Goal: Task Accomplishment & Management: Manage account settings

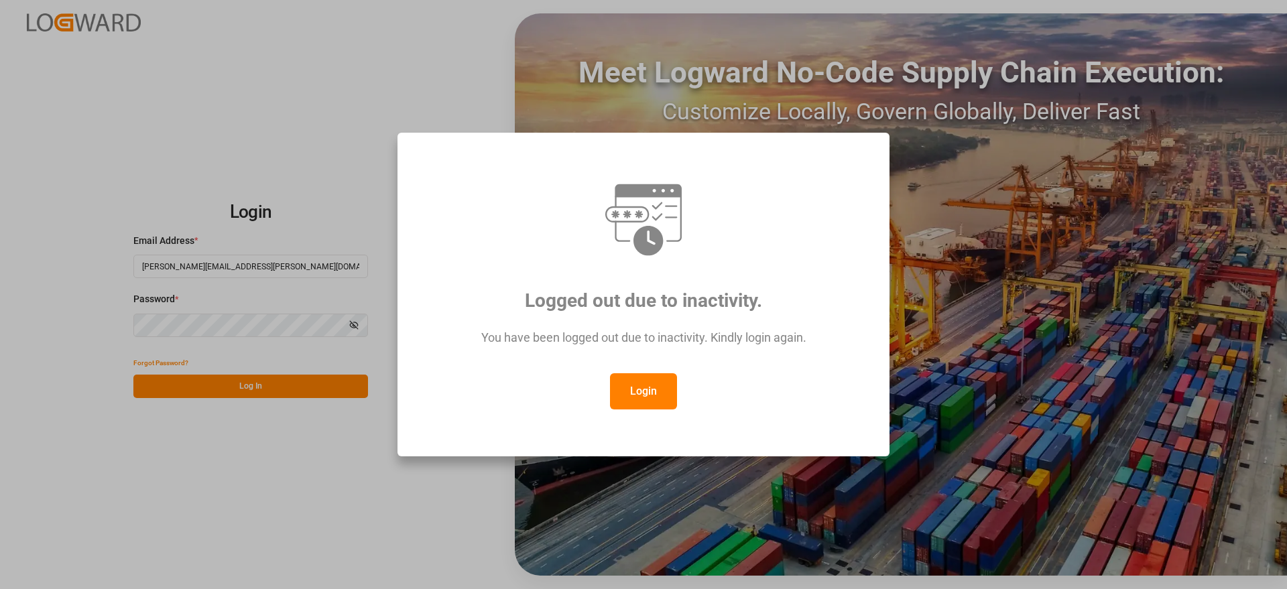
click at [641, 390] on button "Login" at bounding box center [643, 391] width 67 height 36
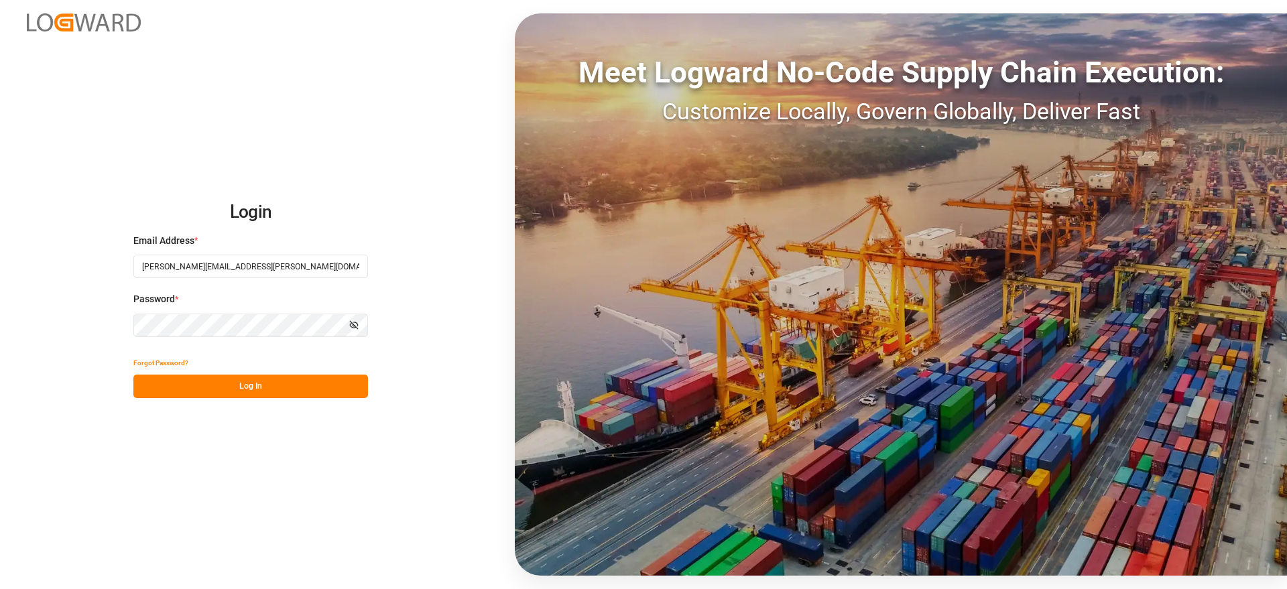
click at [283, 390] on button "Log In" at bounding box center [250, 386] width 235 height 23
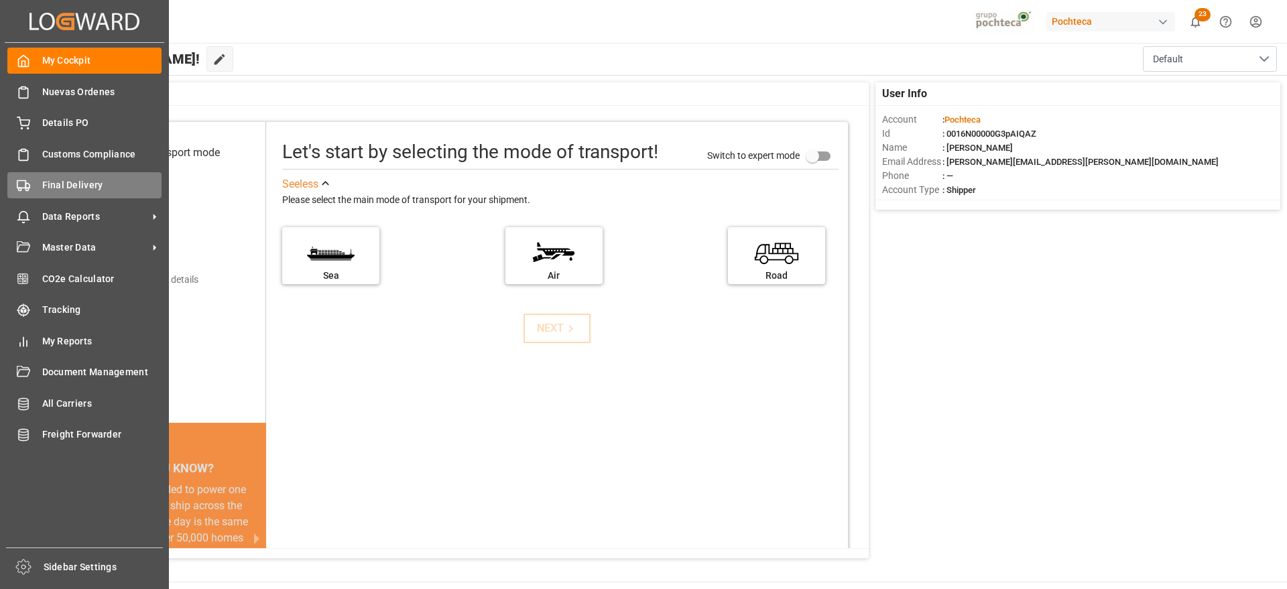
click at [28, 186] on icon at bounding box center [23, 185] width 13 height 13
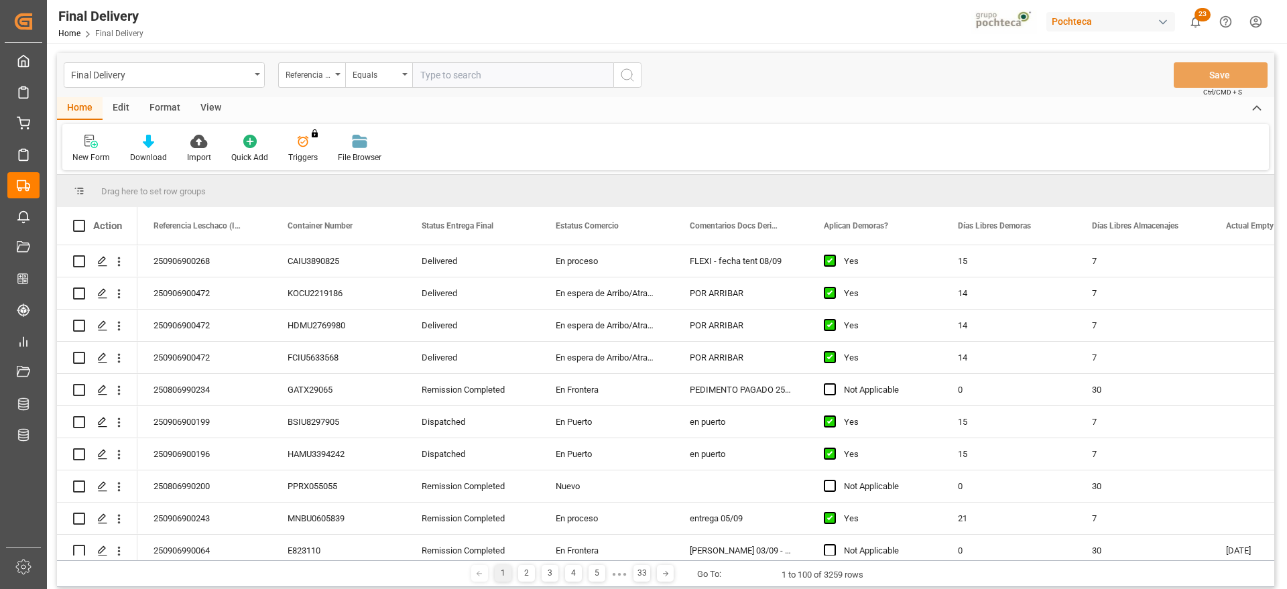
click at [160, 109] on div "Format" at bounding box center [164, 108] width 51 height 23
click at [92, 155] on div "Filter Rows" at bounding box center [92, 158] width 40 height 12
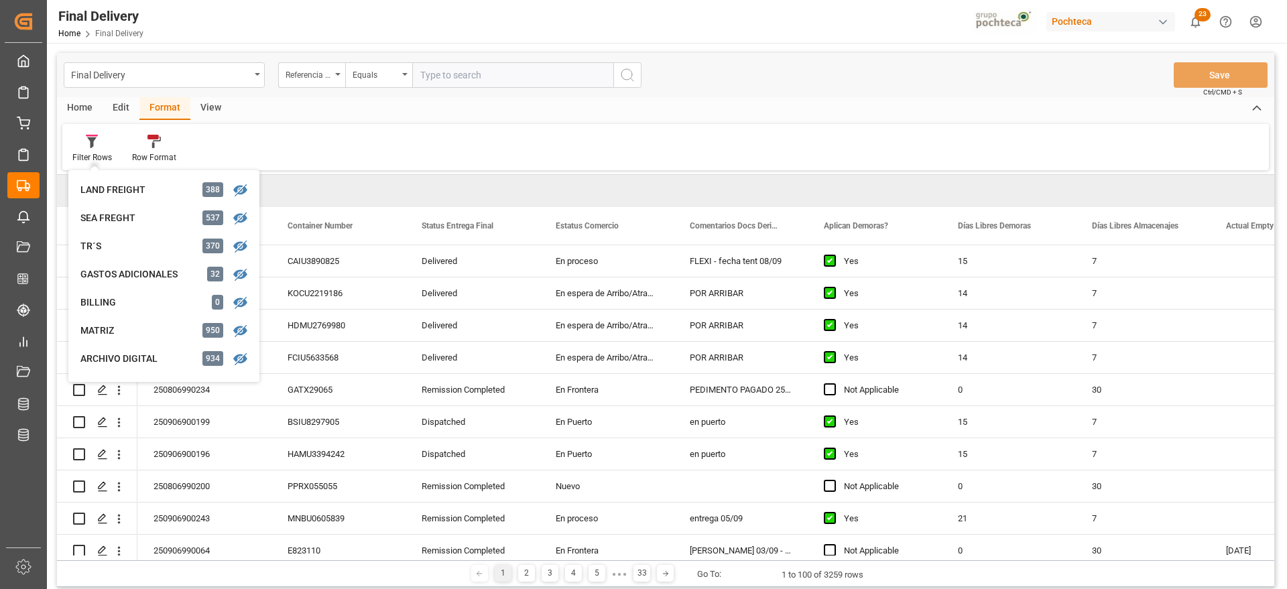
click at [215, 106] on div "View" at bounding box center [210, 108] width 41 height 23
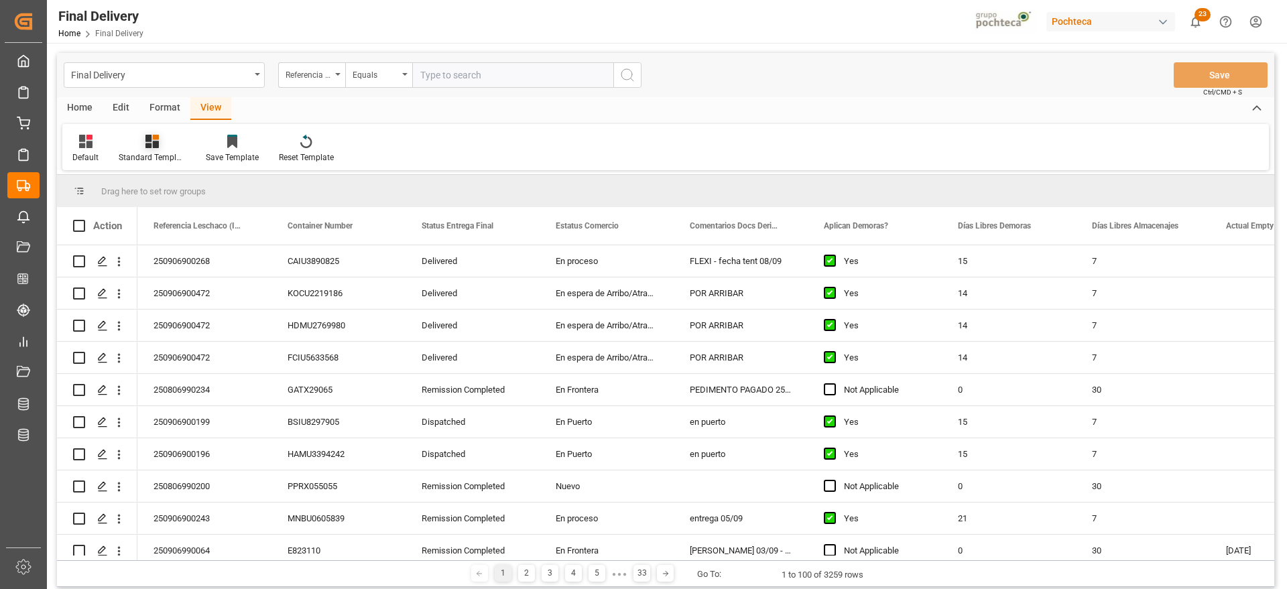
click at [154, 139] on icon at bounding box center [156, 137] width 6 height 5
click at [178, 187] on div "Notificación de Entregas" at bounding box center [187, 189] width 117 height 14
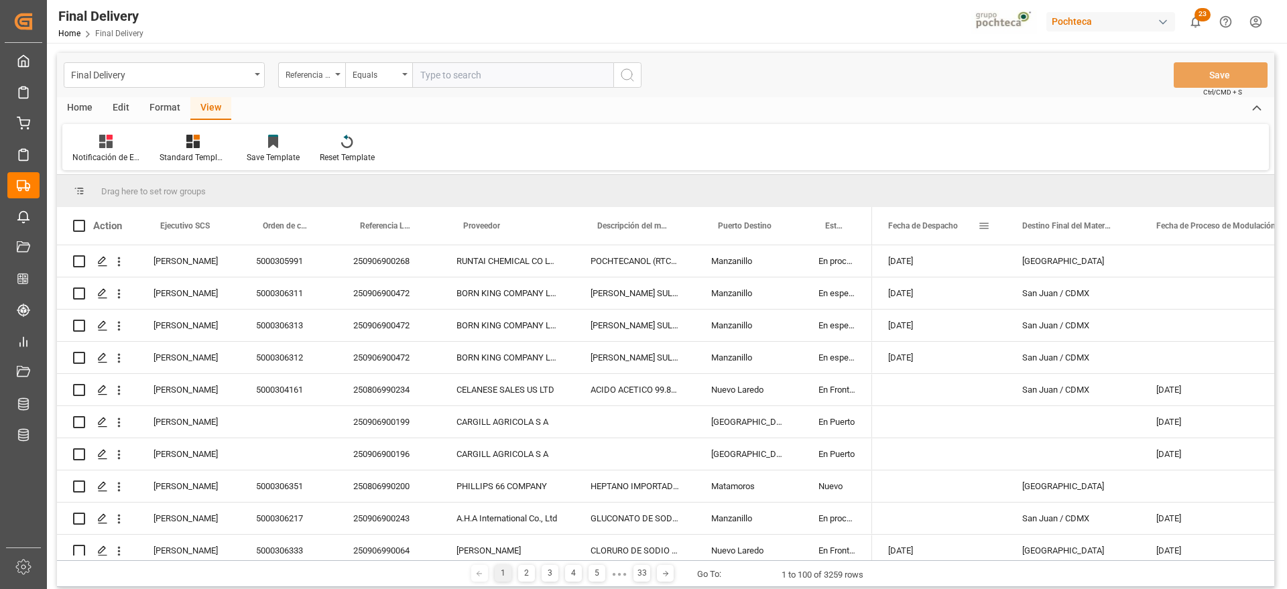
click at [988, 221] on span at bounding box center [984, 226] width 12 height 12
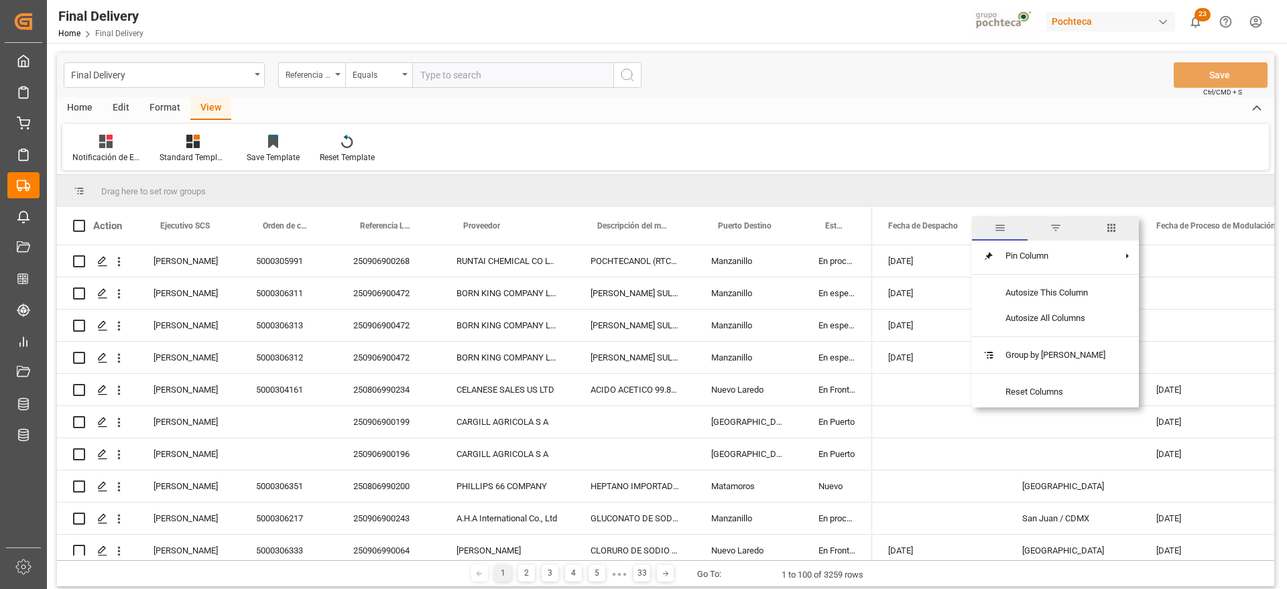
click at [1069, 228] on span "filter" at bounding box center [1056, 229] width 56 height 24
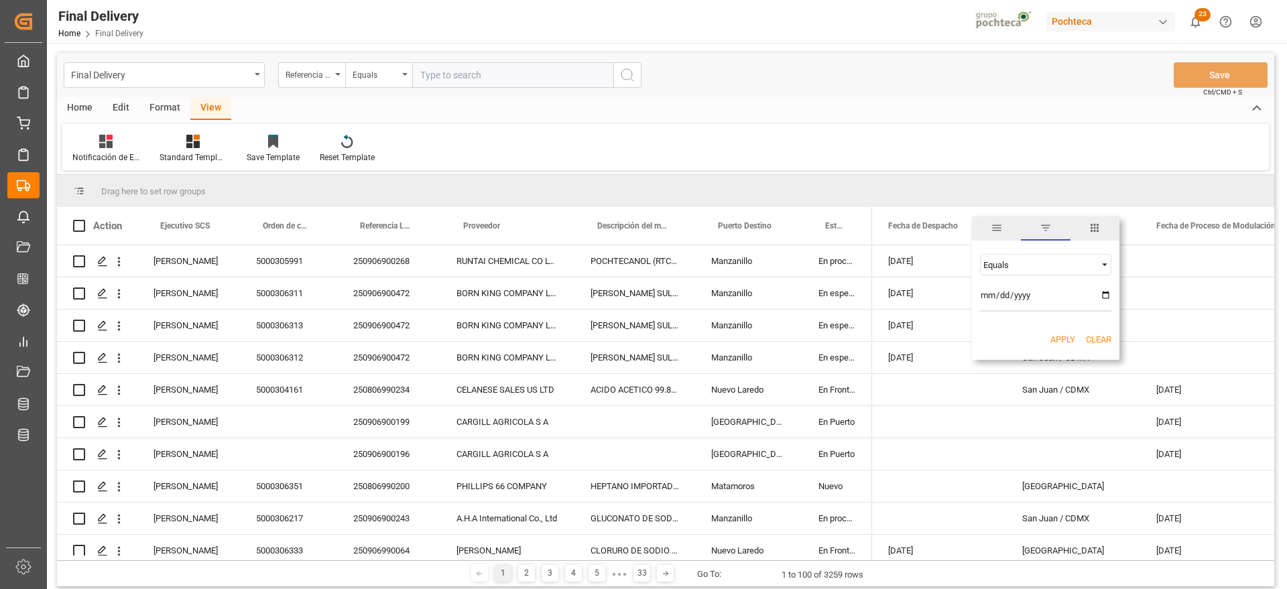
click at [1105, 296] on input "date" at bounding box center [1045, 298] width 131 height 27
type input "2025-09-08"
click at [1061, 339] on button "Apply" at bounding box center [1063, 339] width 25 height 13
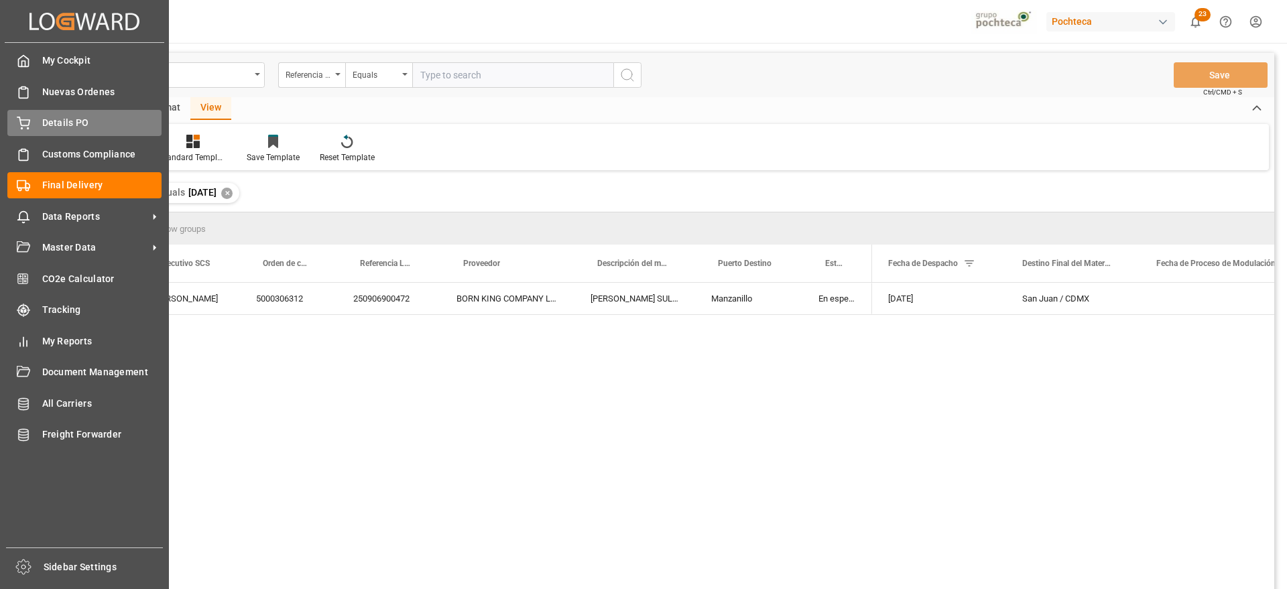
click at [56, 123] on span "Details PO" at bounding box center [102, 123] width 120 height 14
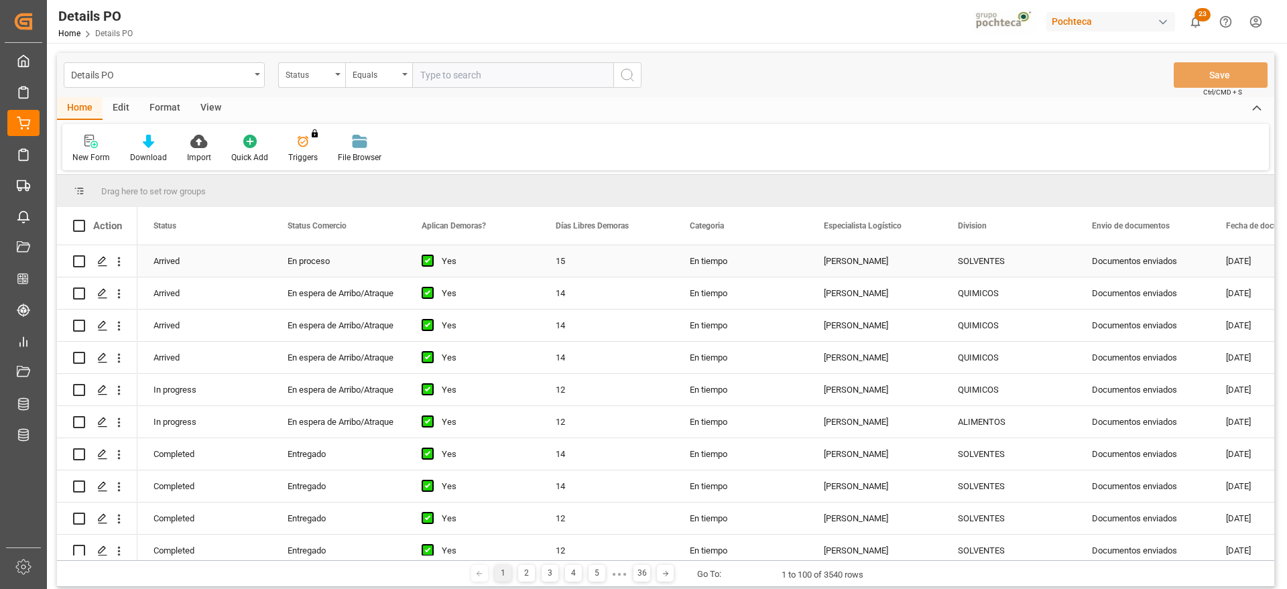
click at [1129, 265] on div "Documentos enviados" at bounding box center [1143, 261] width 134 height 32
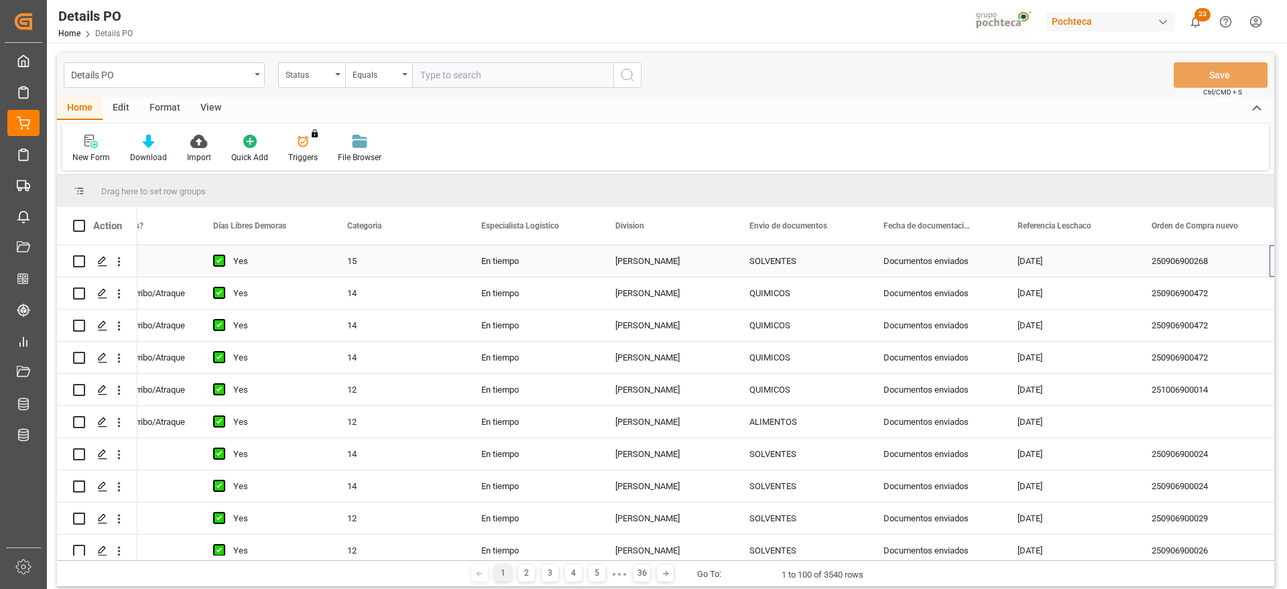
scroll to position [0, 343]
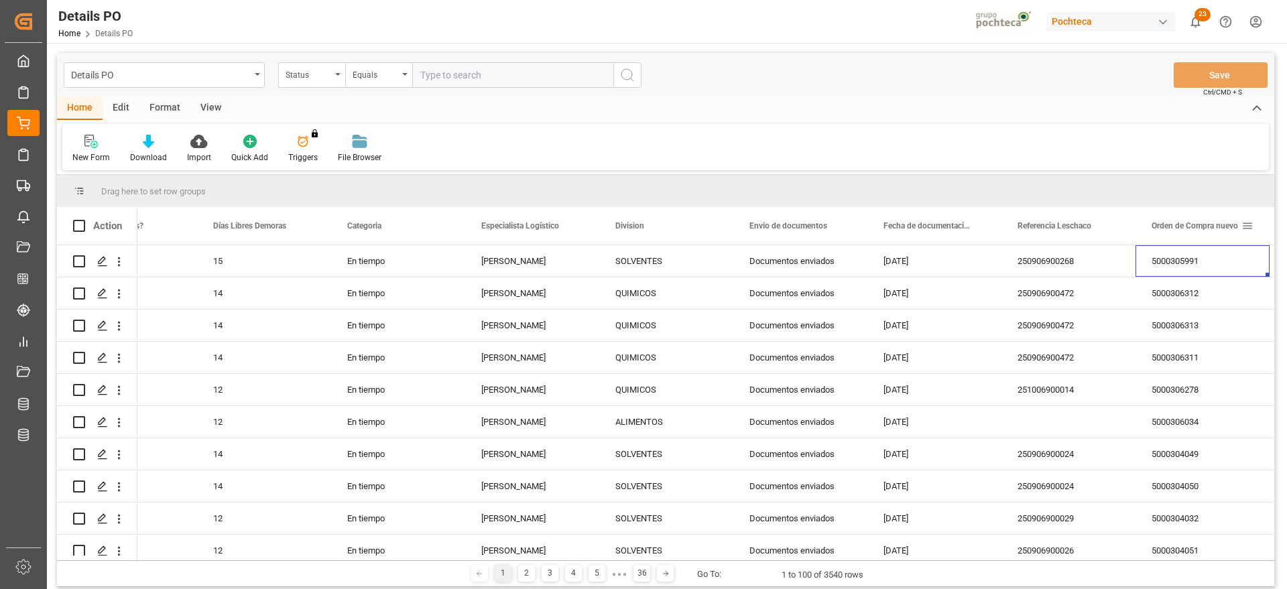
click at [1249, 224] on span at bounding box center [1248, 226] width 12 height 12
type input "5000306341"
click at [1216, 335] on button "Apply" at bounding box center [1217, 339] width 25 height 13
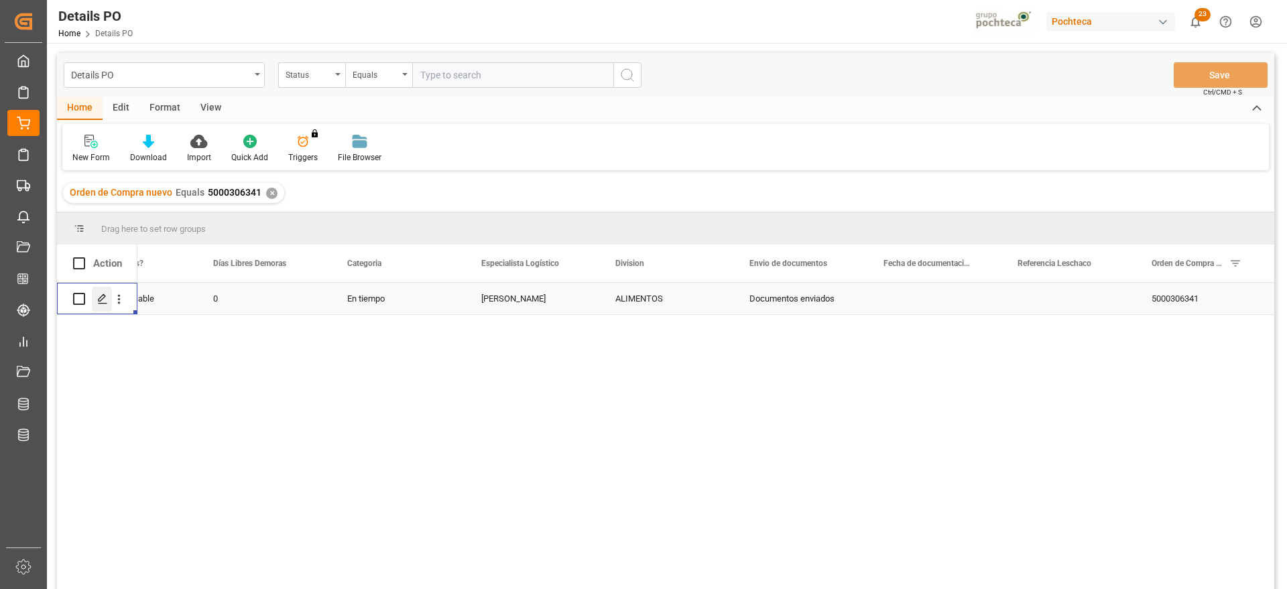
click at [99, 306] on div "Press SPACE to select this row." at bounding box center [102, 299] width 20 height 25
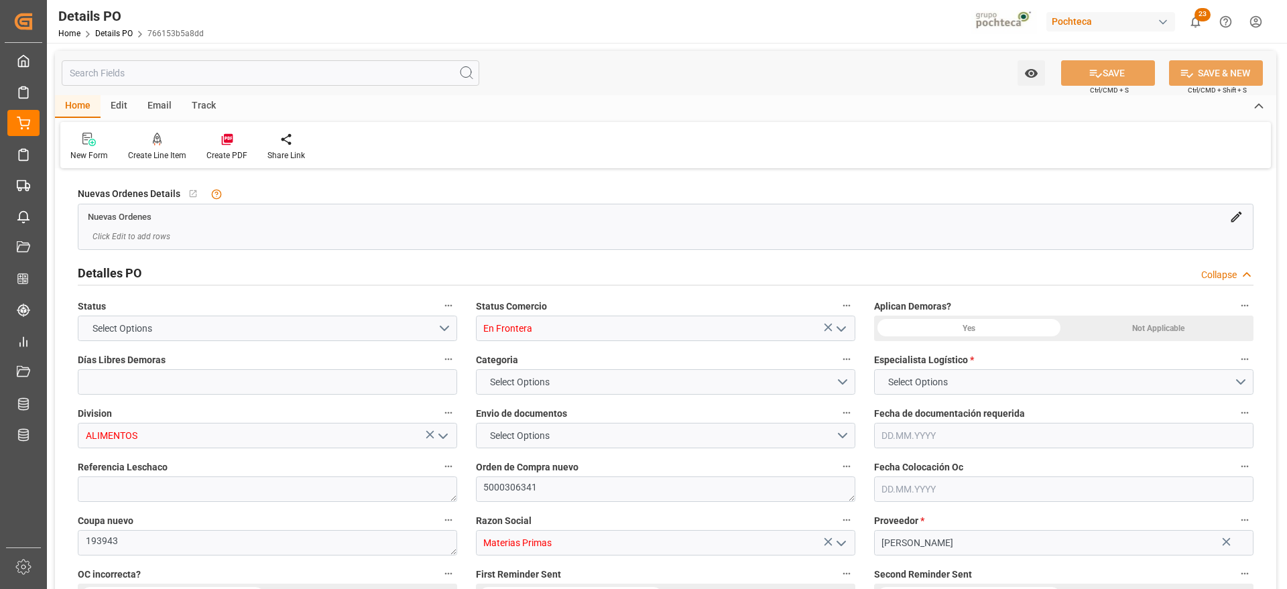
type input "0"
type input "20.07.2025"
type input "01.09.2025"
type input "[DATE]"
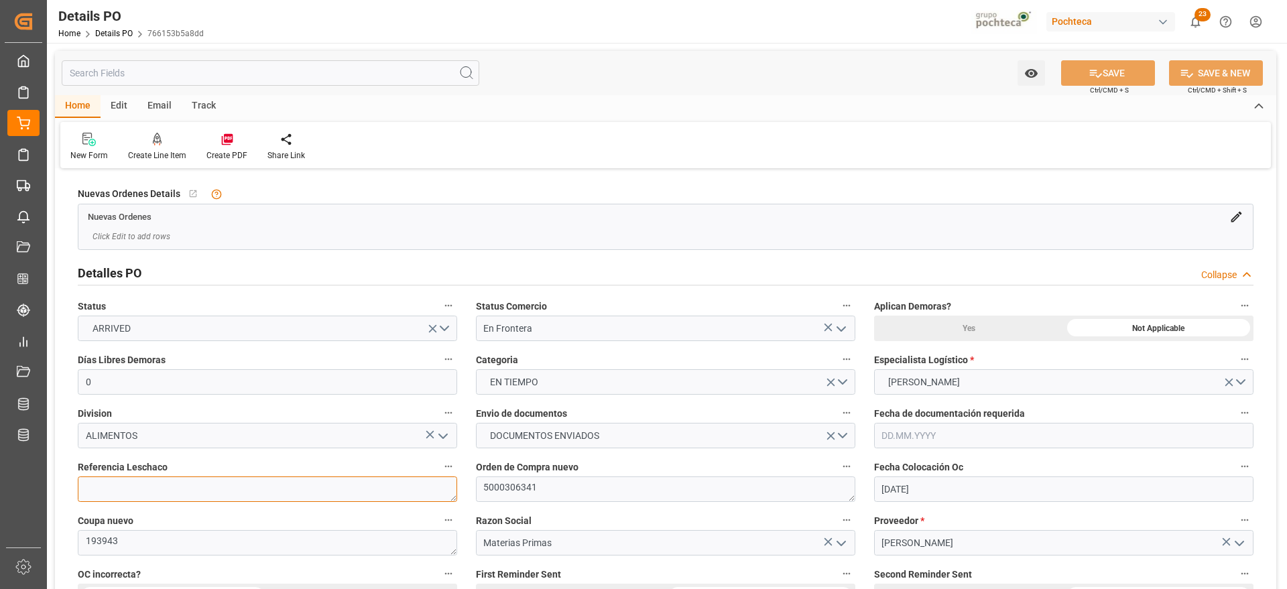
click at [146, 492] on textarea at bounding box center [267, 489] width 379 height 25
paste textarea "250906990092"
type textarea "250906990092"
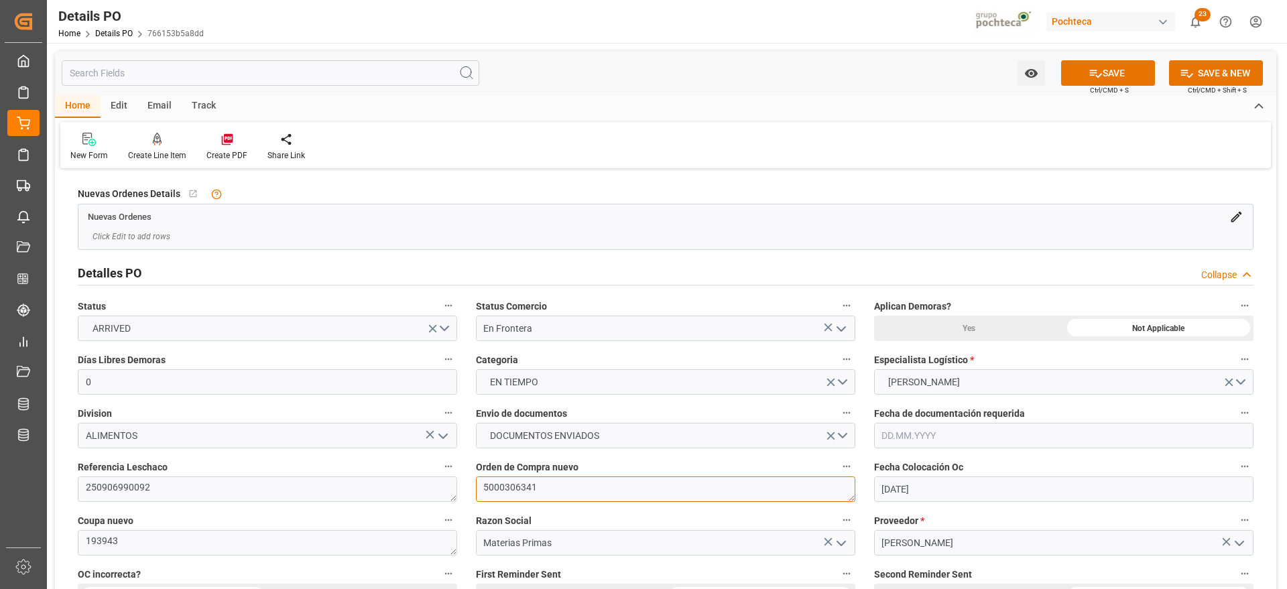
click at [555, 491] on textarea "5000306341" at bounding box center [665, 489] width 379 height 25
click at [1261, 556] on div "Proveedor * MORTON SALT" at bounding box center [1064, 534] width 398 height 54
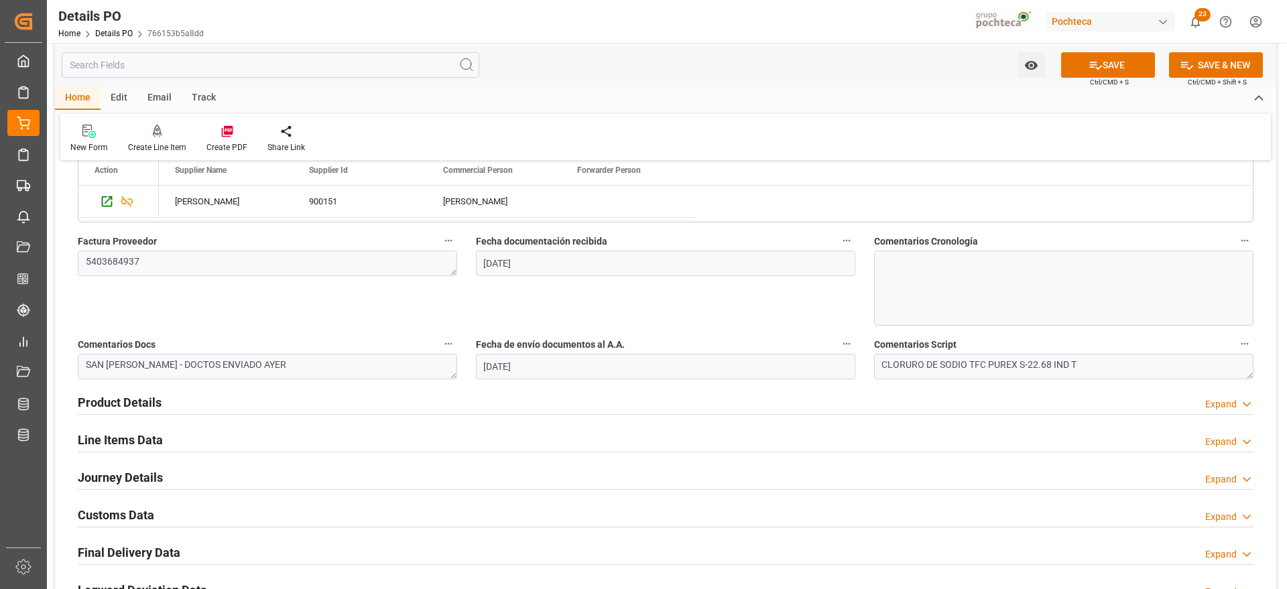
scroll to position [670, 0]
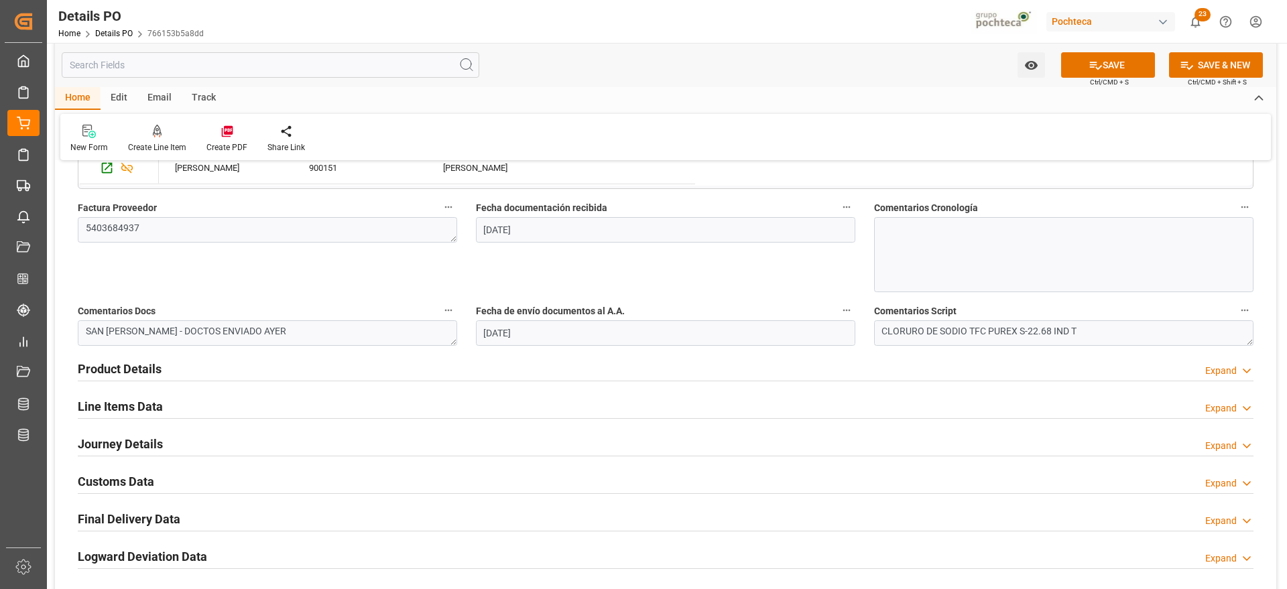
click at [107, 367] on h2 "Product Details" at bounding box center [120, 369] width 84 height 18
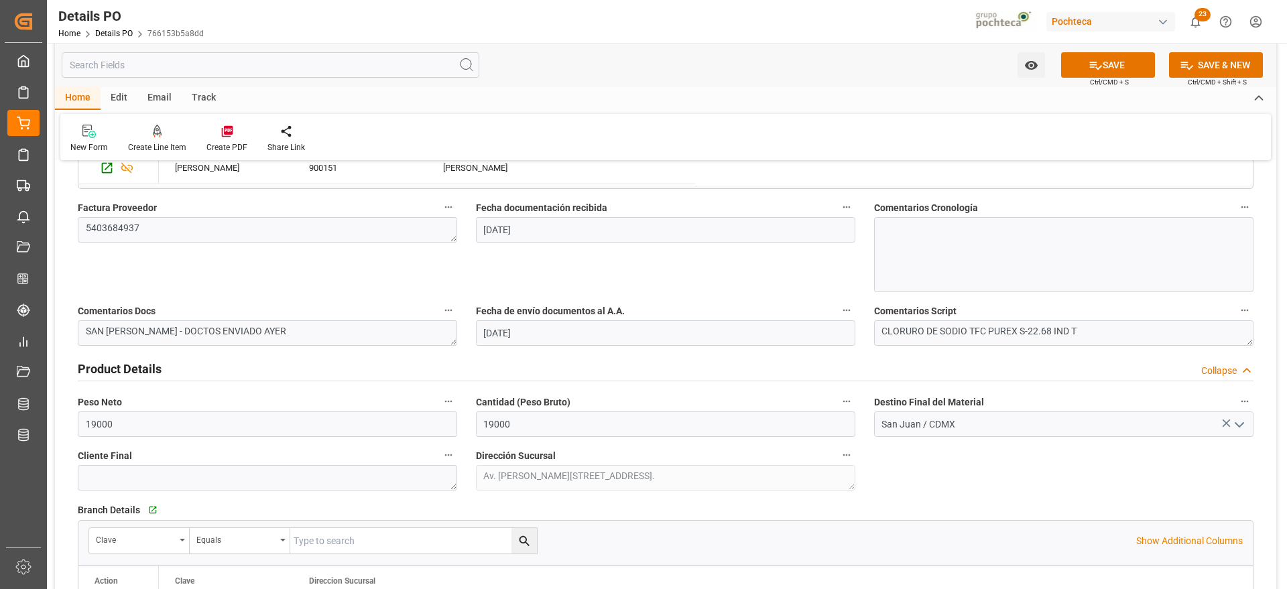
click at [1168, 460] on div "Nuevas Ordenes Details   No child Object linked Nuevas Ordenes Click Edit to ad…" at bounding box center [665, 246] width 1221 height 1488
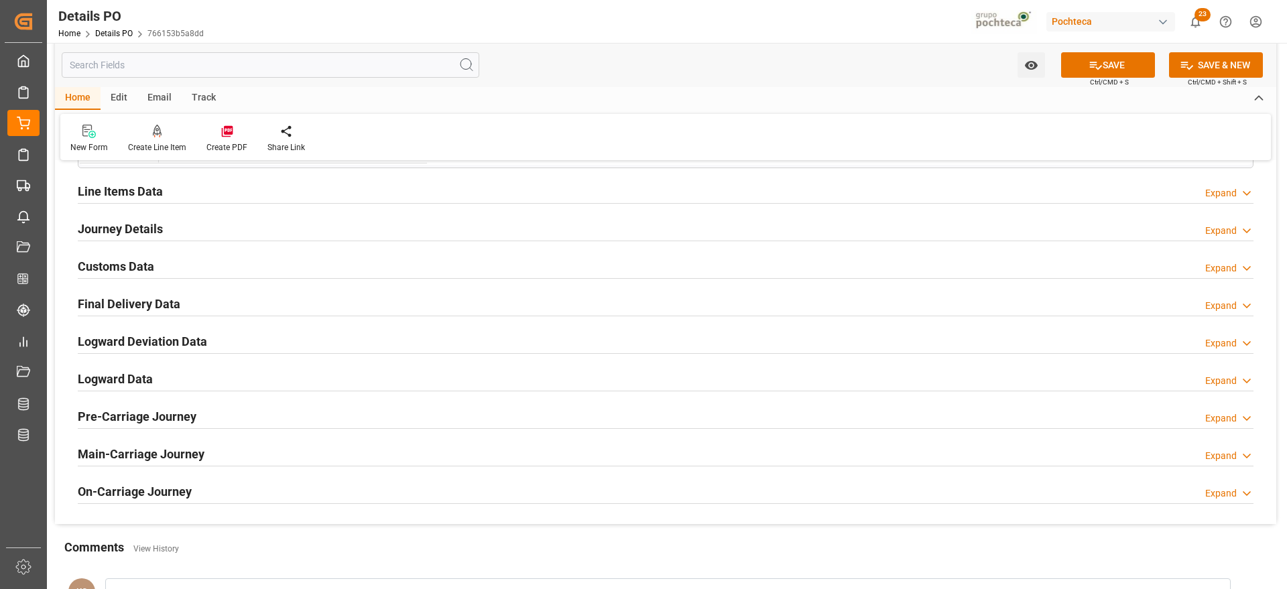
scroll to position [1173, 0]
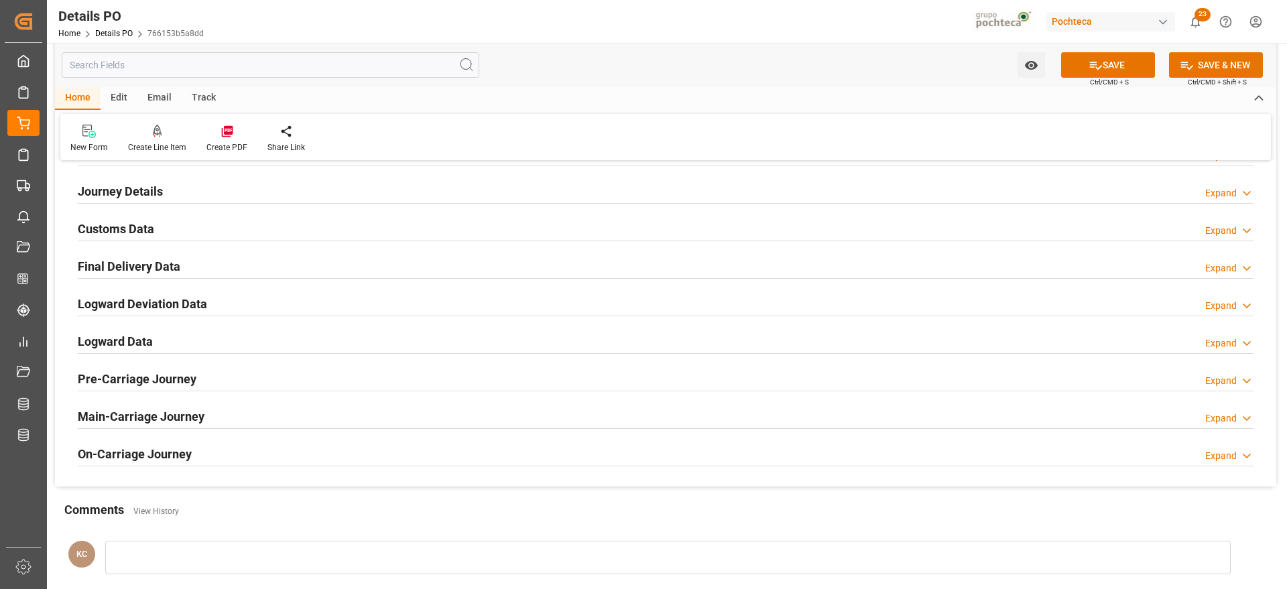
click at [129, 194] on h2 "Journey Details" at bounding box center [120, 191] width 85 height 18
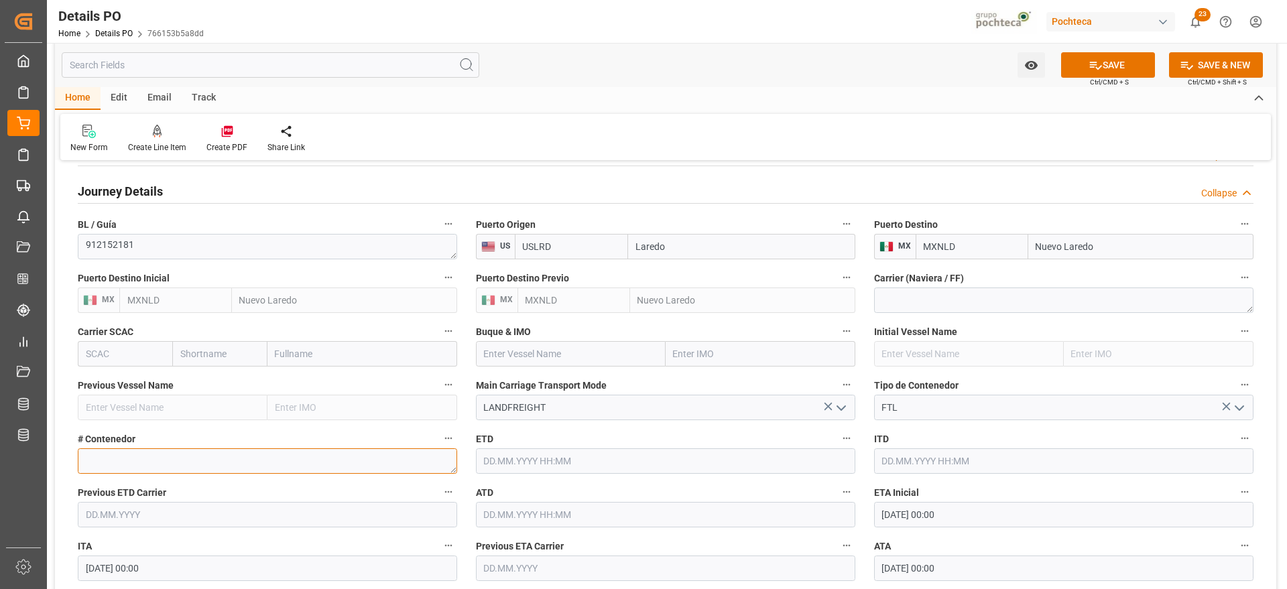
click at [257, 459] on textarea at bounding box center [267, 460] width 379 height 25
paste textarea "52166"
type textarea "52166"
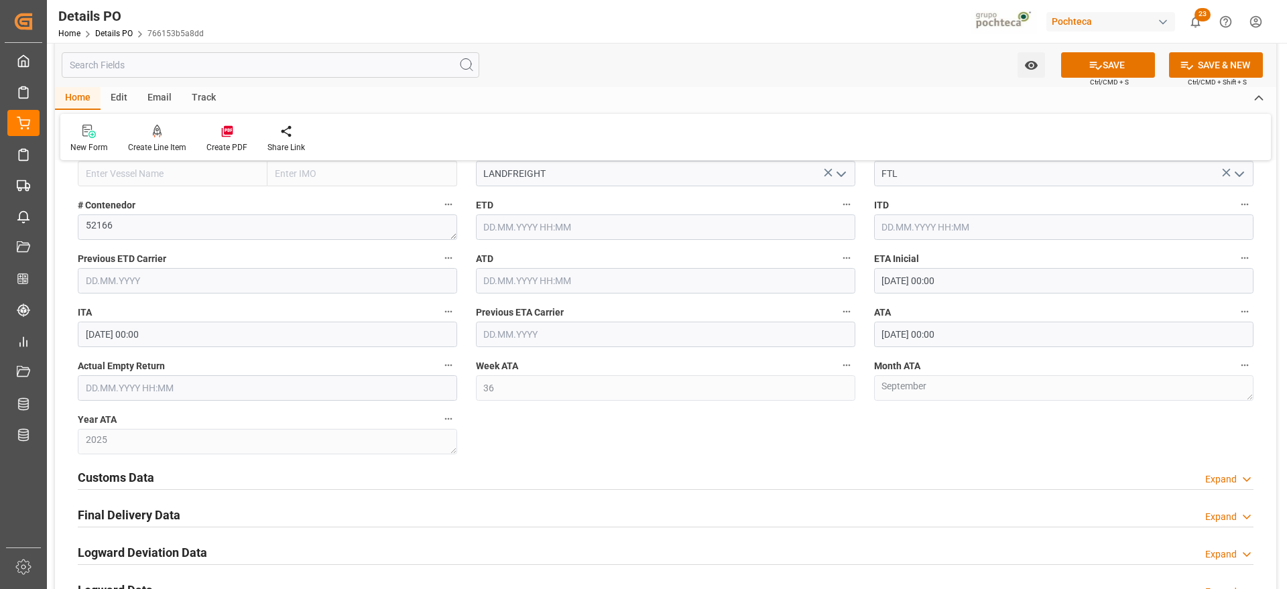
scroll to position [1408, 0]
click at [119, 385] on input "text" at bounding box center [267, 387] width 379 height 25
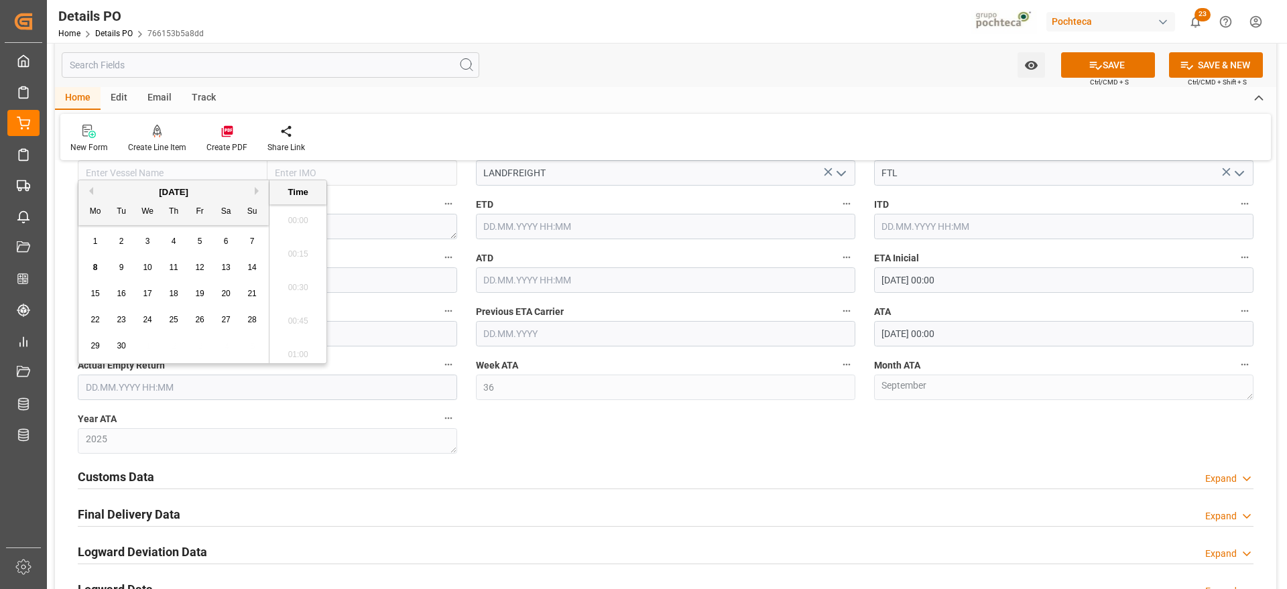
scroll to position [1144, 0]
click at [97, 270] on span "8" at bounding box center [95, 267] width 5 height 9
type input "08.09.2025 00:00"
click at [694, 459] on div "Customs Data Expand" at bounding box center [665, 478] width 1195 height 38
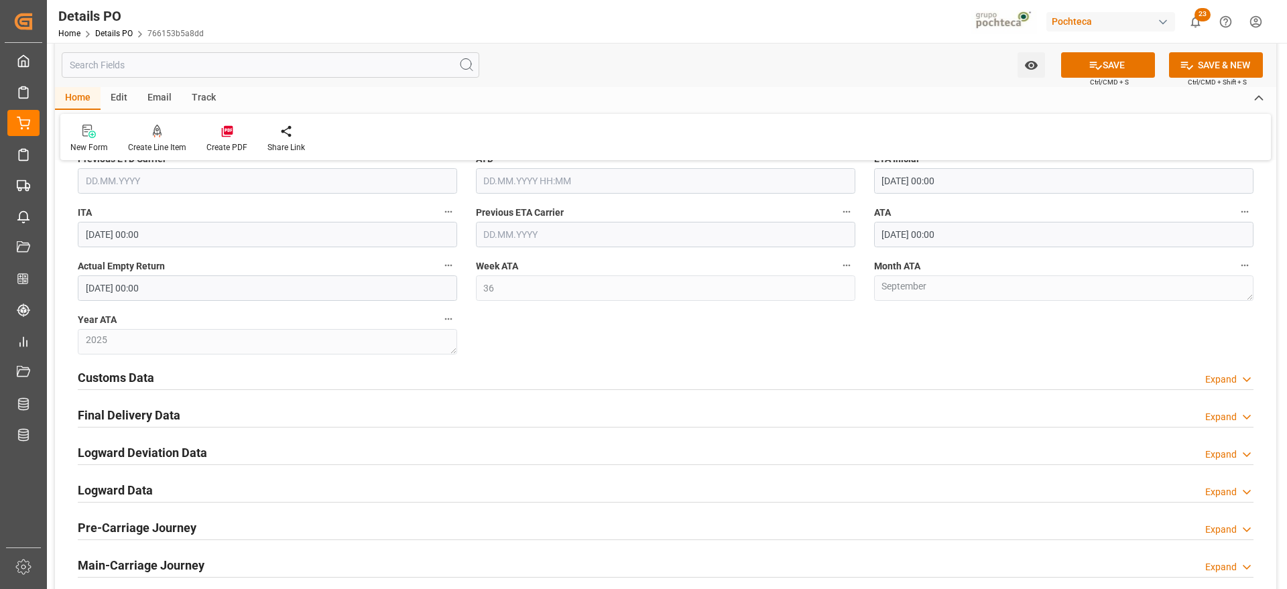
scroll to position [1508, 0]
click at [110, 385] on h2 "Customs Data" at bounding box center [116, 376] width 76 height 18
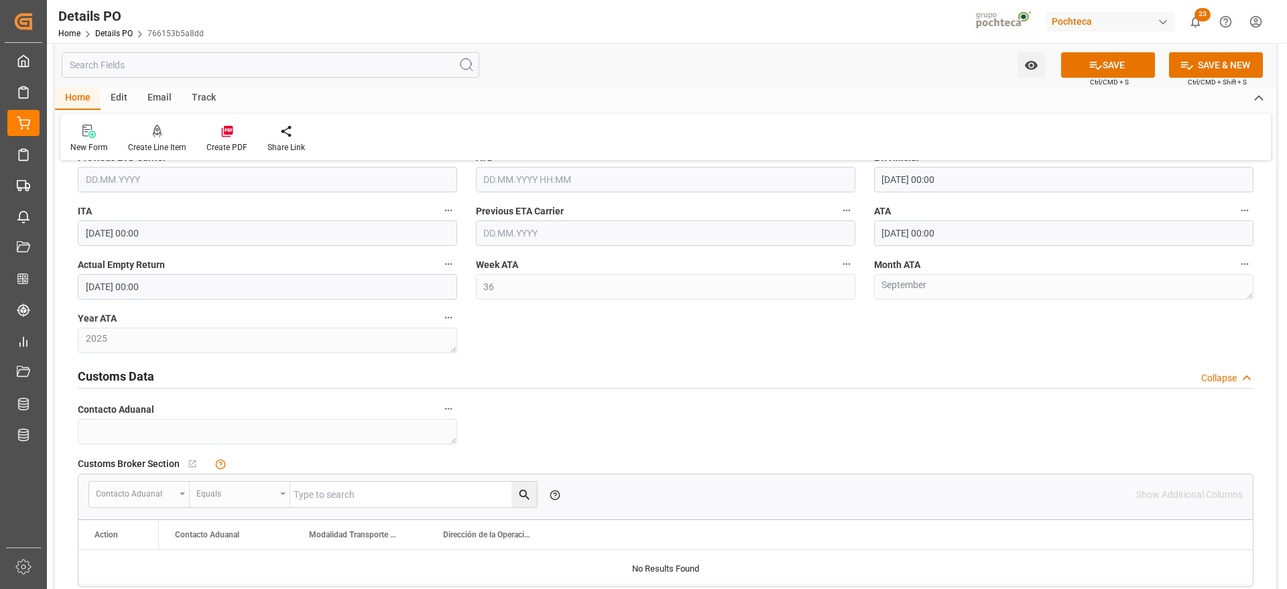
click at [852, 385] on div "Customs Data Collapse" at bounding box center [666, 375] width 1176 height 25
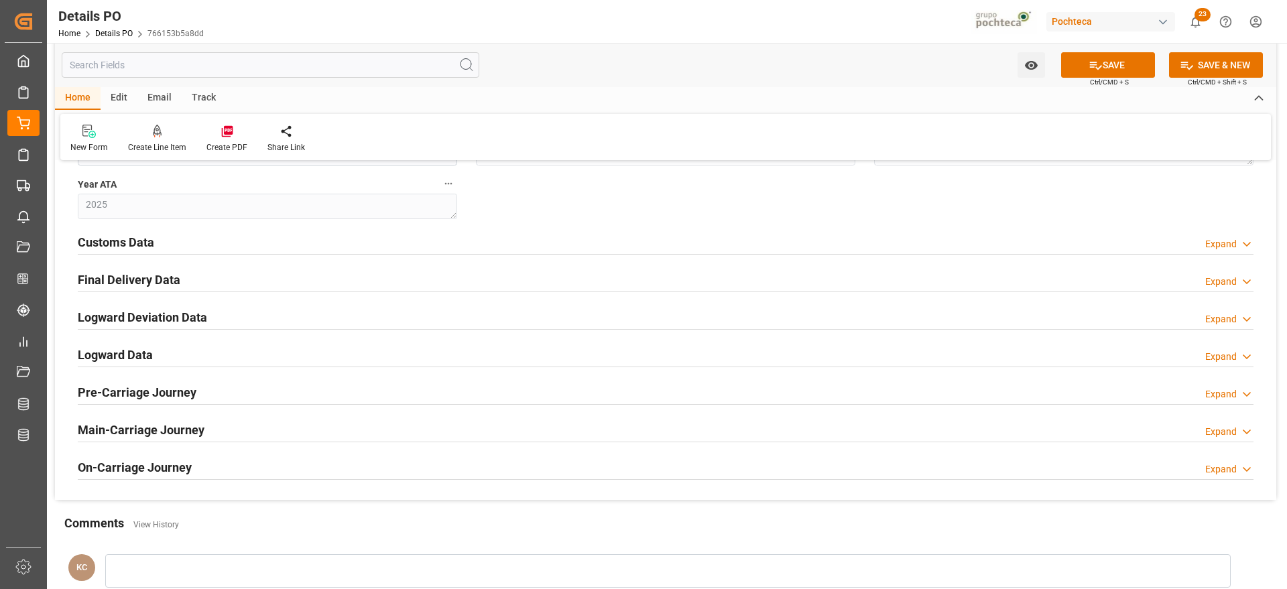
scroll to position [1575, 0]
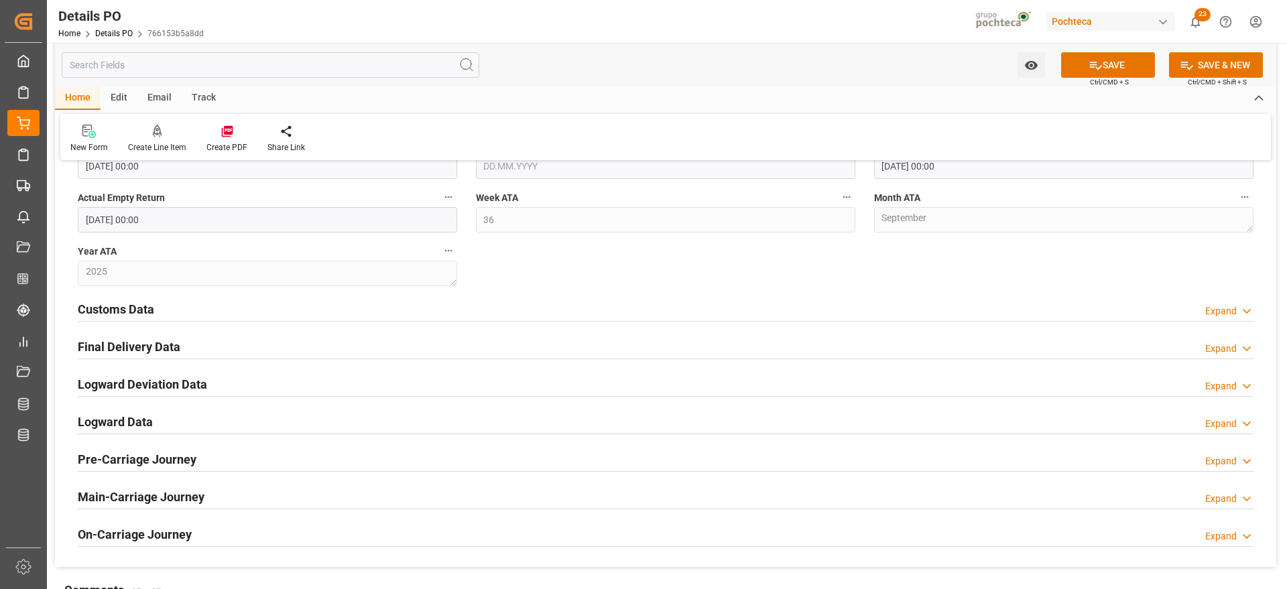
click at [118, 305] on h2 "Customs Data" at bounding box center [116, 309] width 76 height 18
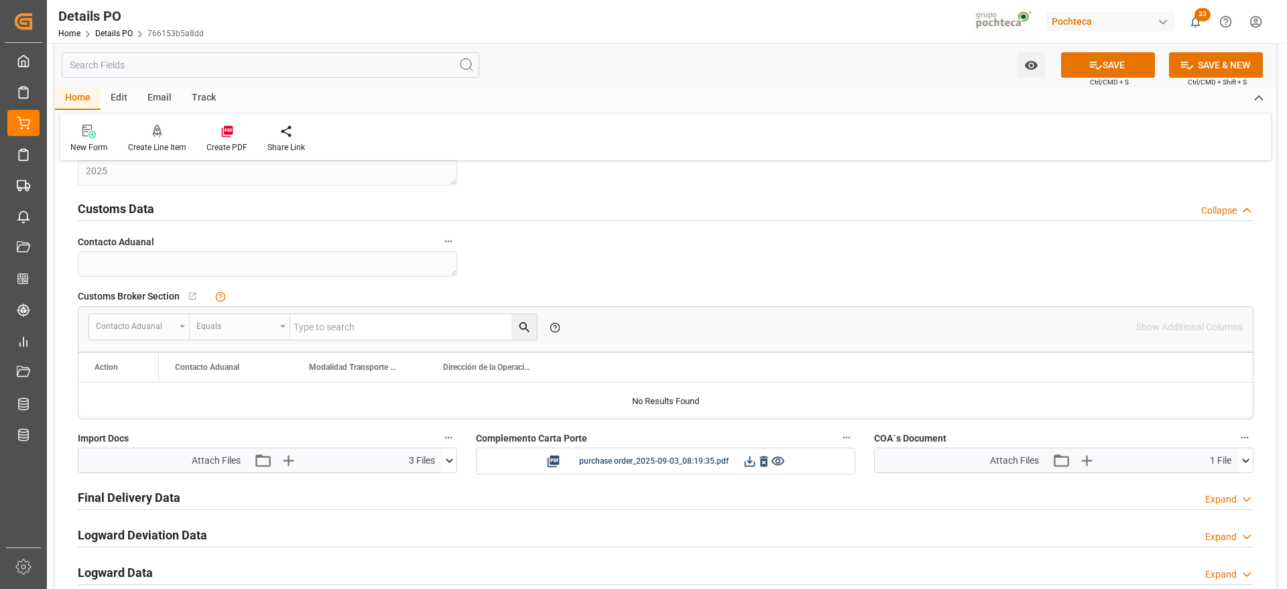
scroll to position [1710, 0]
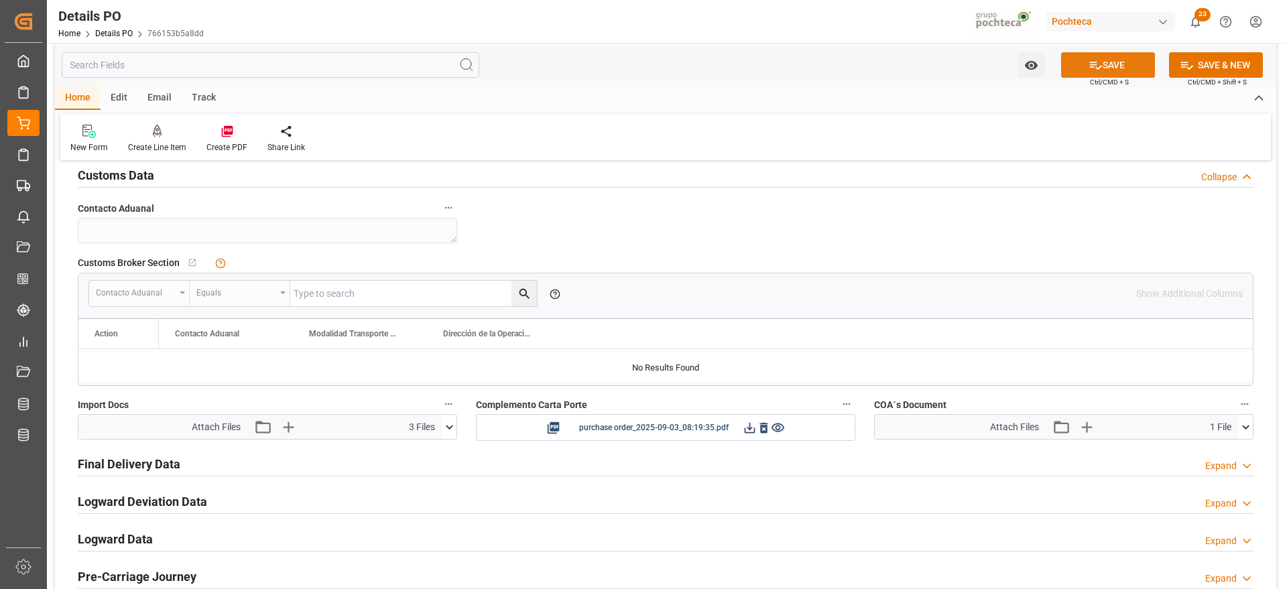
click at [1094, 68] on icon at bounding box center [1096, 65] width 14 height 14
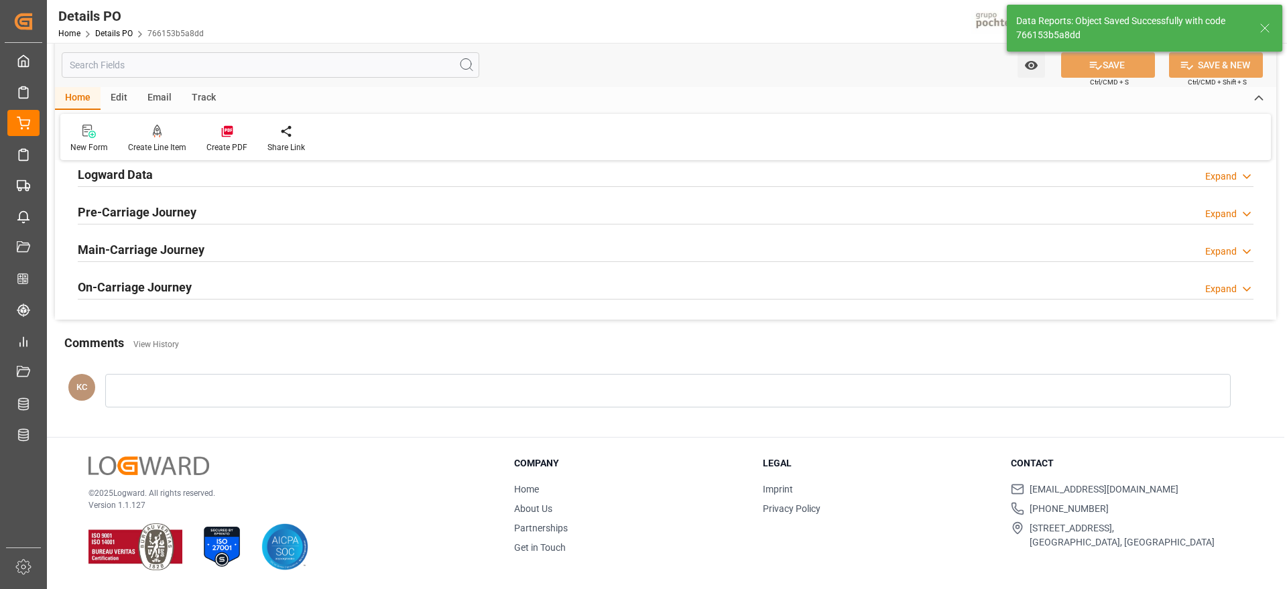
type textarea "250906990092"
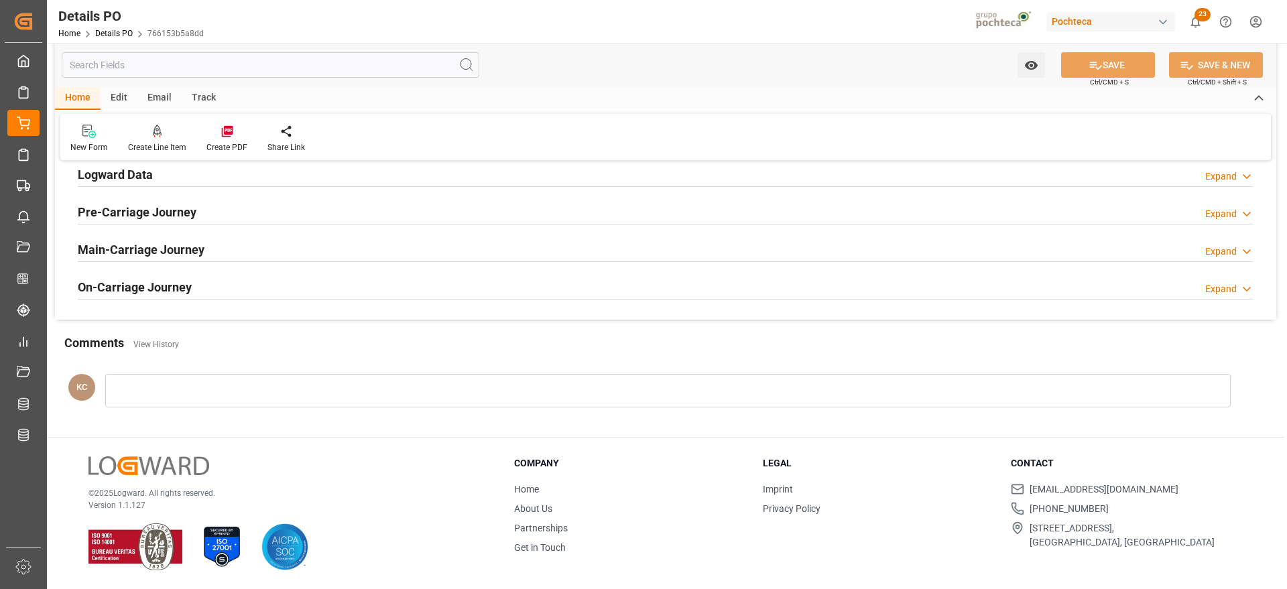
scroll to position [977, 0]
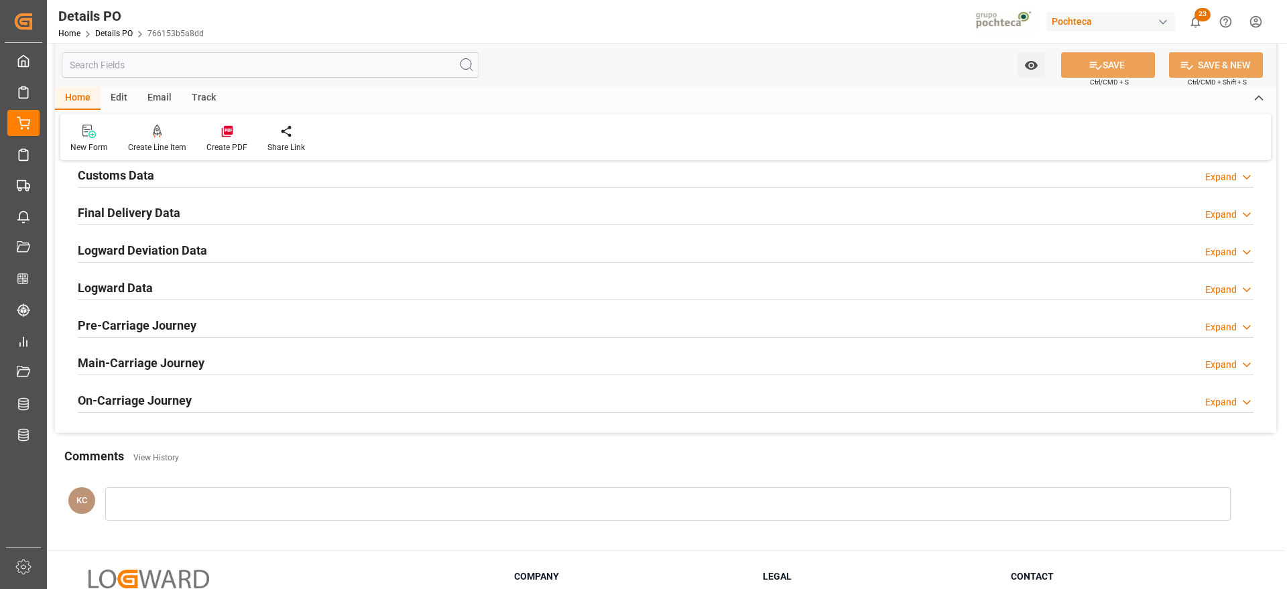
click at [154, 213] on h2 "Final Delivery Data" at bounding box center [129, 213] width 103 height 18
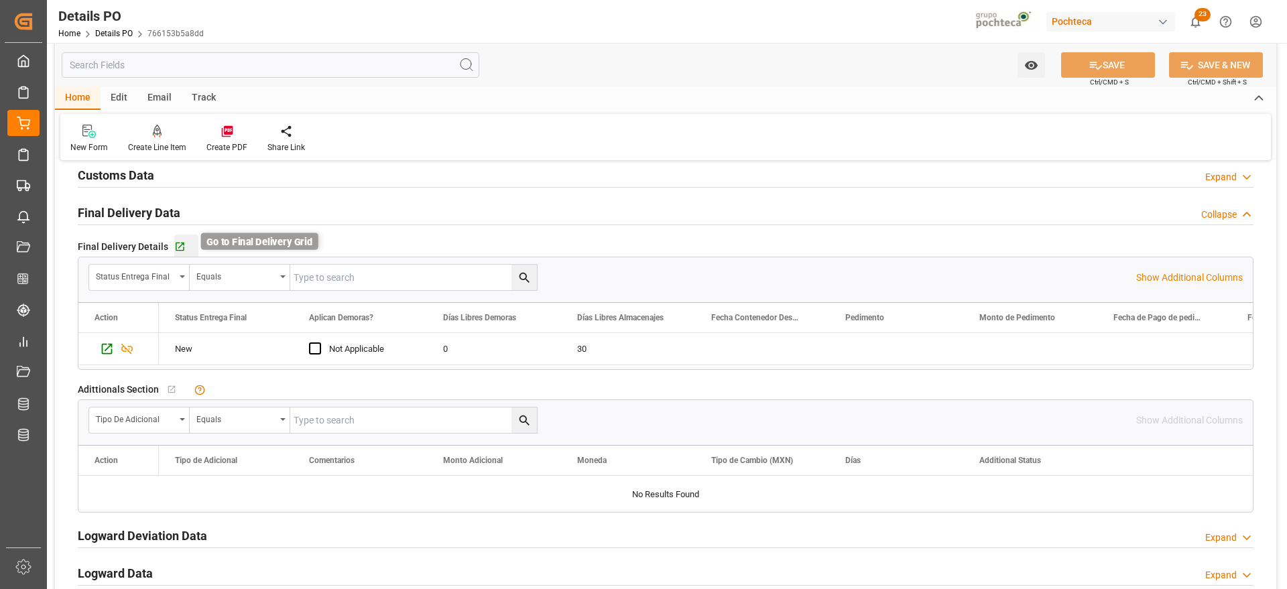
click at [176, 244] on icon "button" at bounding box center [180, 247] width 9 height 9
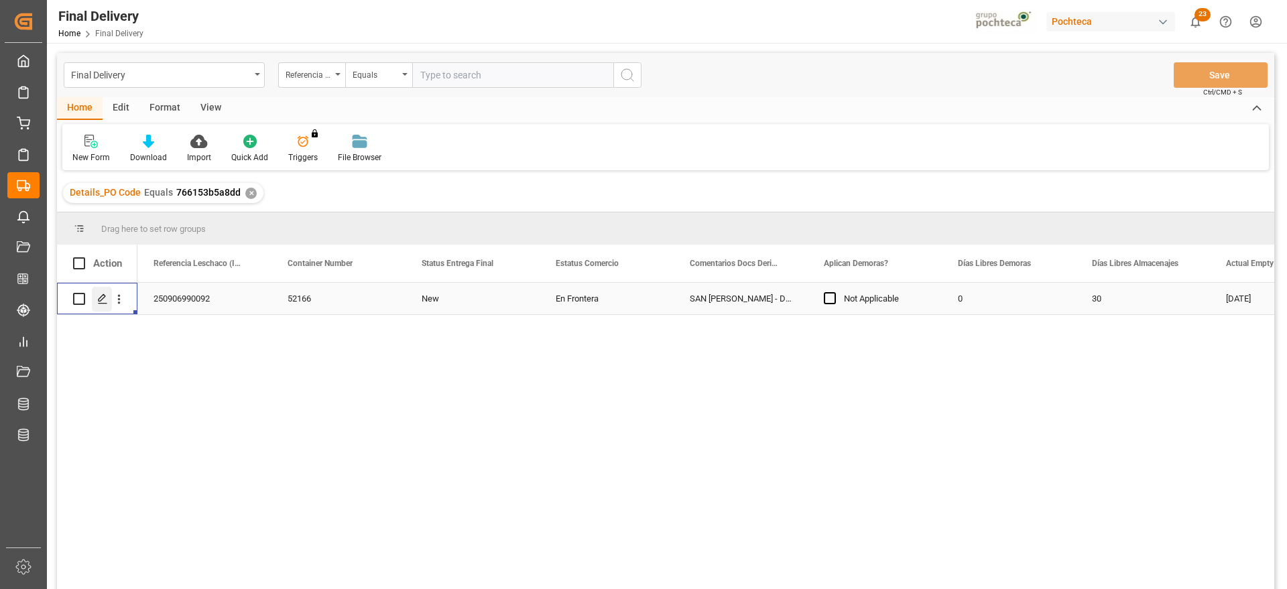
click at [94, 299] on div "Press SPACE to select this row." at bounding box center [102, 299] width 20 height 25
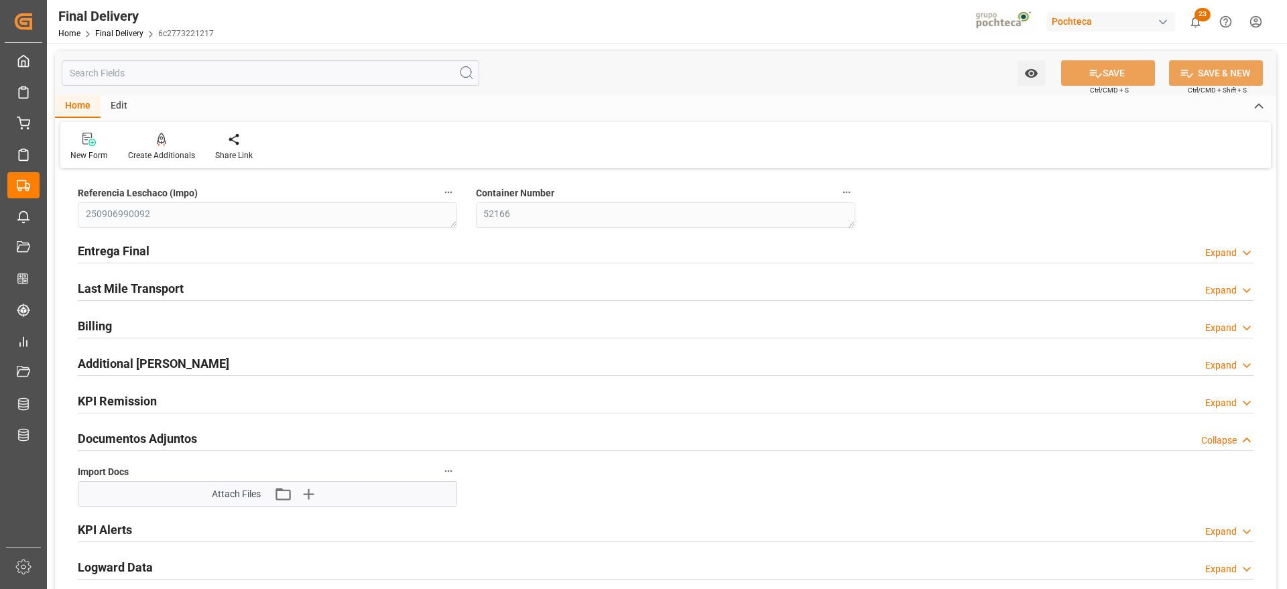
click at [139, 248] on h2 "Entrega Final" at bounding box center [114, 251] width 72 height 18
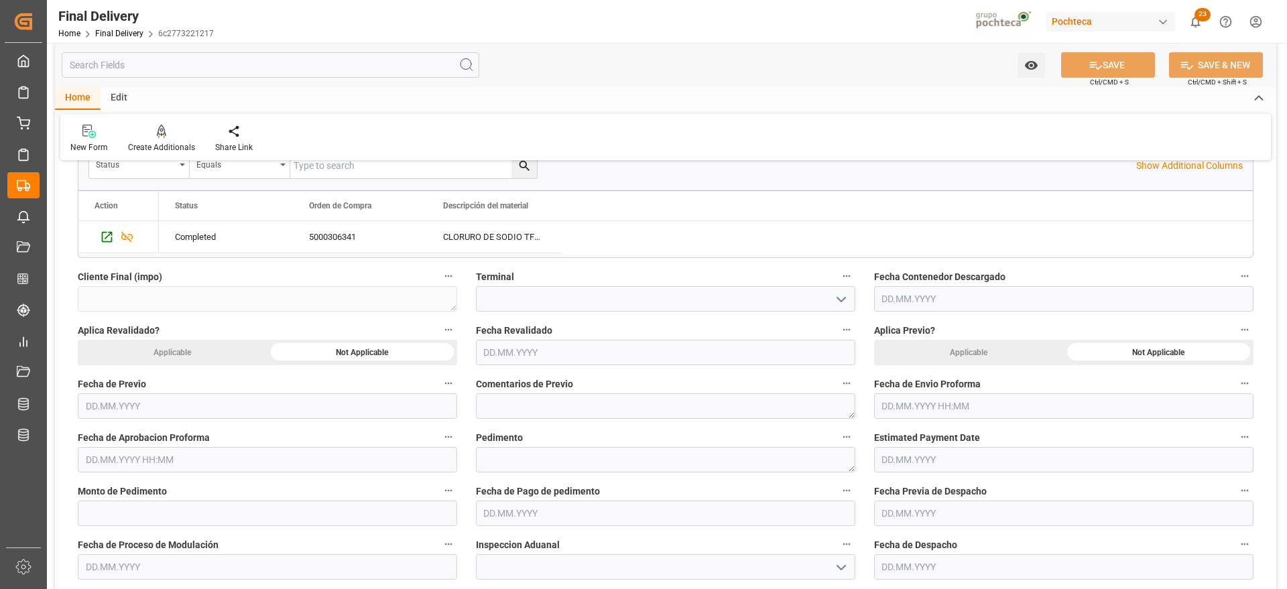
scroll to position [503, 0]
click at [245, 373] on label "Fecha de Previo" at bounding box center [267, 382] width 379 height 19
click at [440, 373] on button "Fecha de Previo" at bounding box center [448, 381] width 17 height 17
click at [1280, 353] on div at bounding box center [643, 294] width 1287 height 589
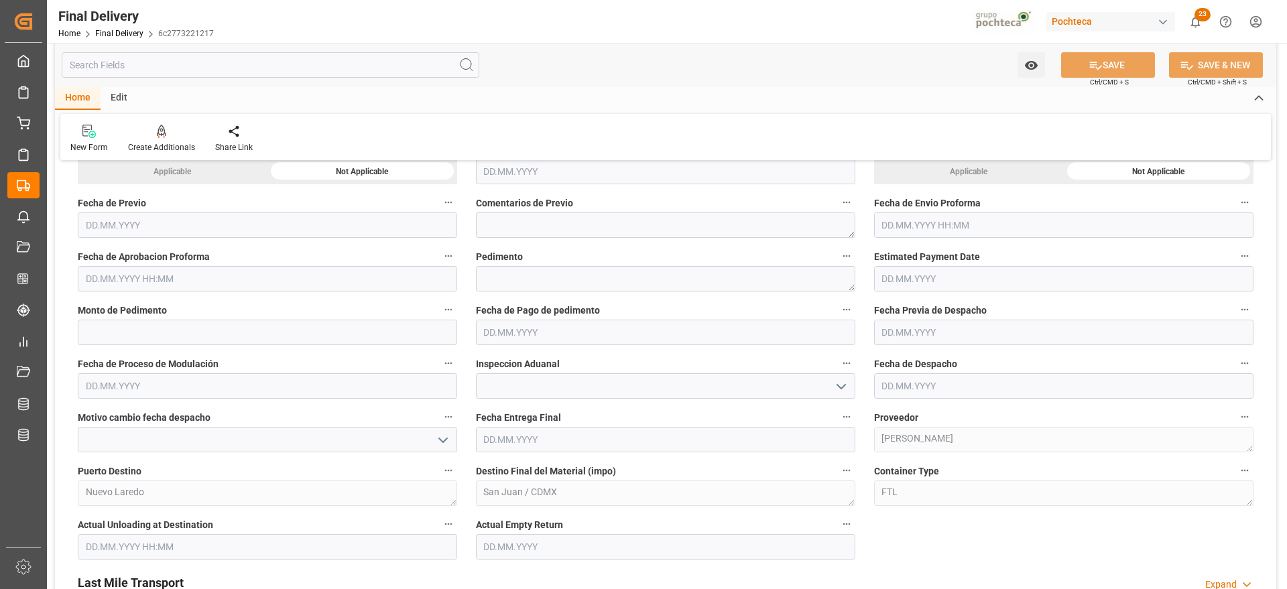
scroll to position [737, 0]
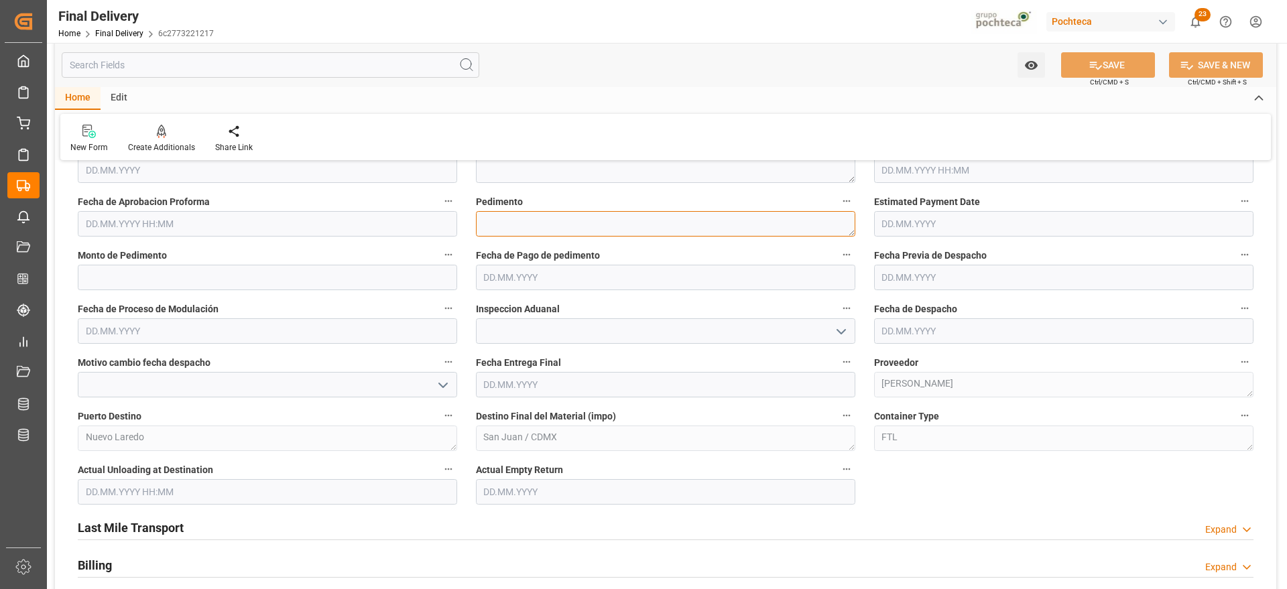
click at [550, 231] on textarea at bounding box center [665, 223] width 379 height 25
paste textarea "25 24 3617 5008798"
type textarea "25 24 3617 5008798"
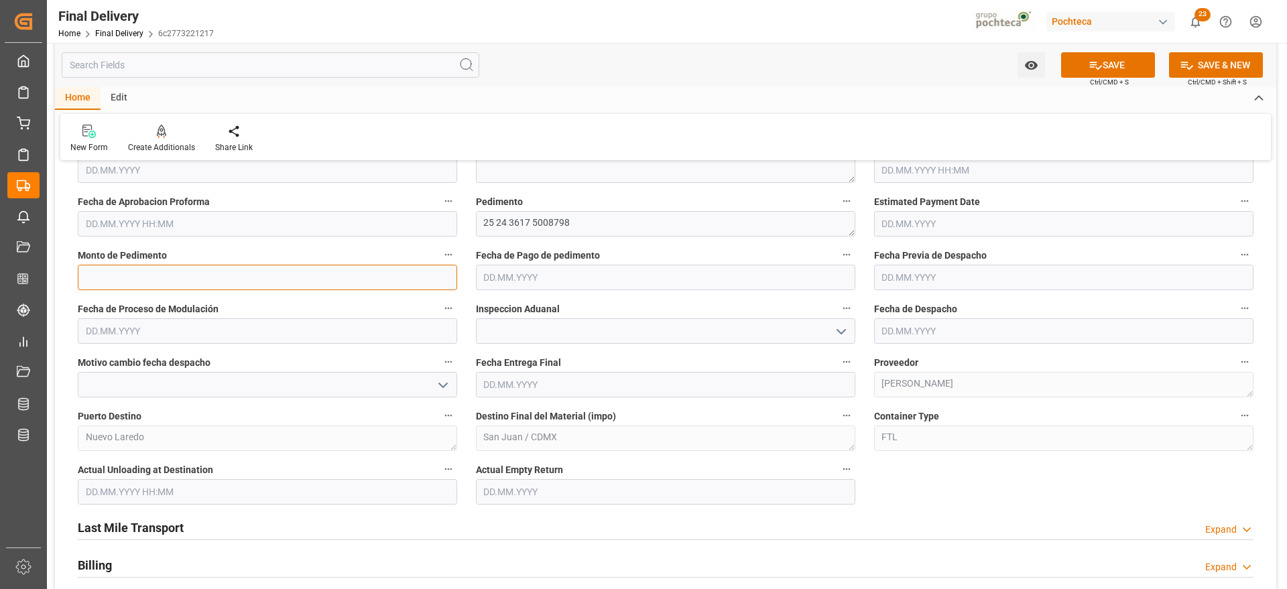
click at [239, 280] on input "text" at bounding box center [267, 277] width 379 height 25
paste input "19439"
type input "19439"
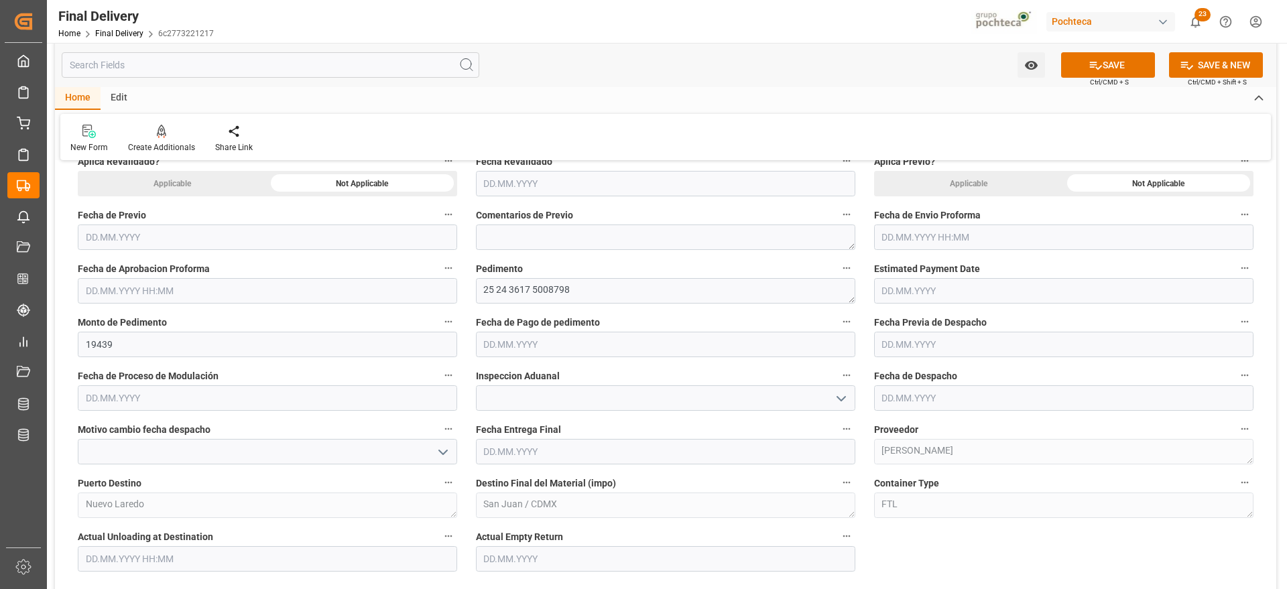
scroll to position [637, 0]
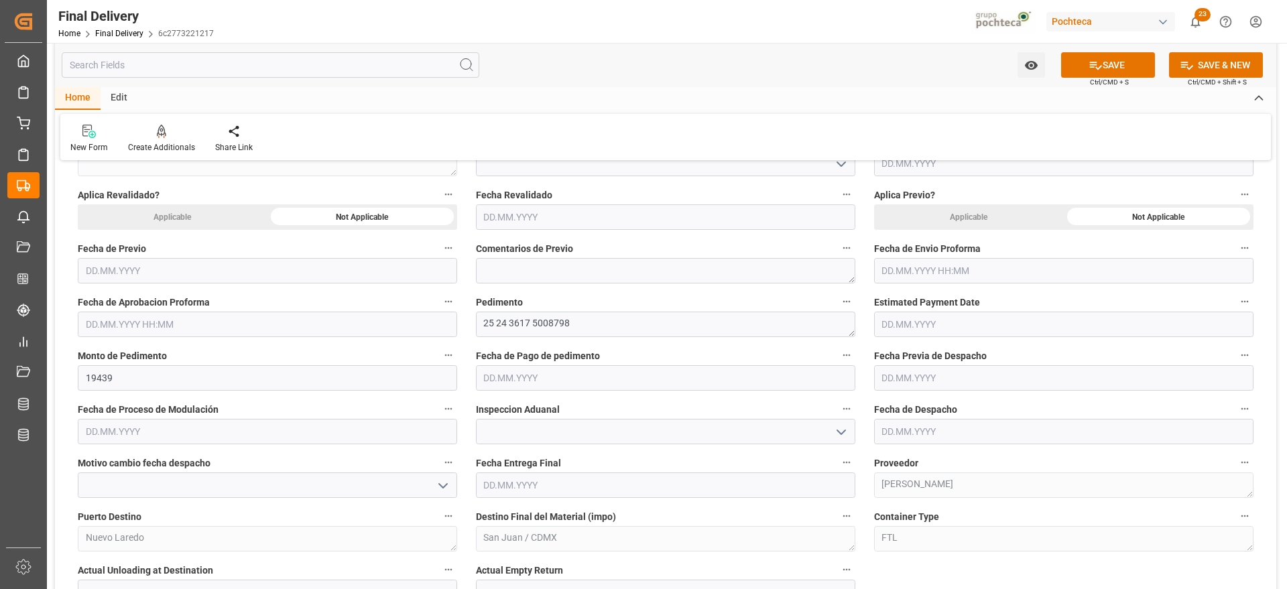
click at [941, 265] on input "text" at bounding box center [1063, 270] width 379 height 25
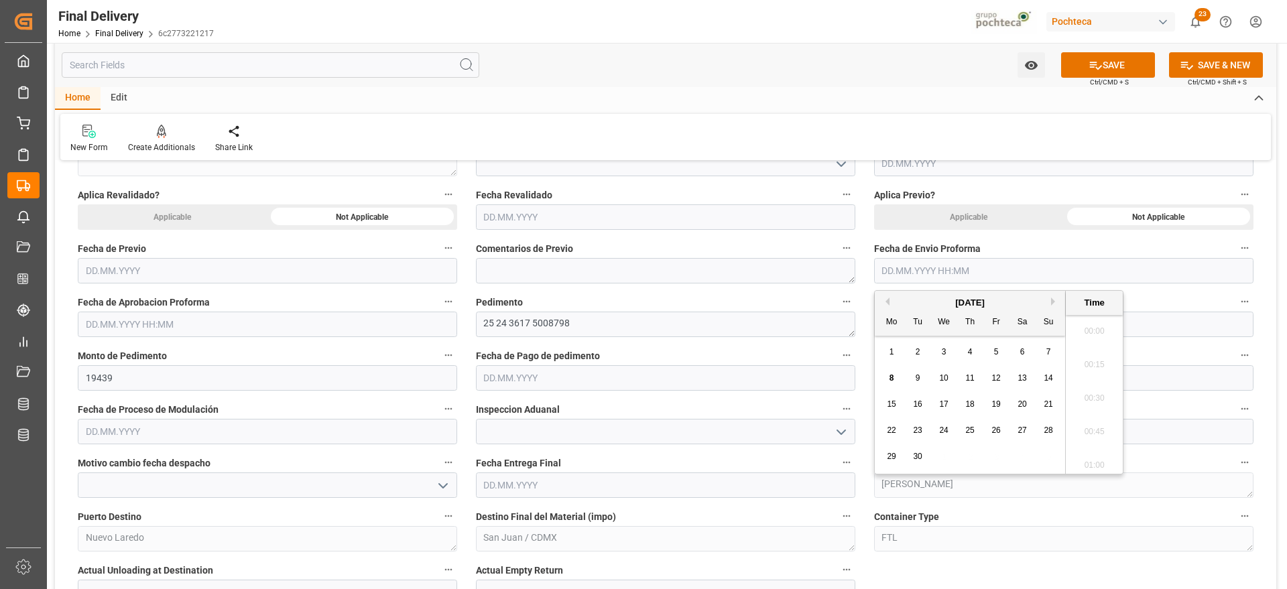
scroll to position [1144, 0]
click at [898, 301] on div "[DATE]" at bounding box center [970, 302] width 190 height 13
click at [969, 353] on span "4" at bounding box center [970, 351] width 5 height 9
type input "[DATE] 00:00"
click at [309, 326] on input "text" at bounding box center [267, 324] width 379 height 25
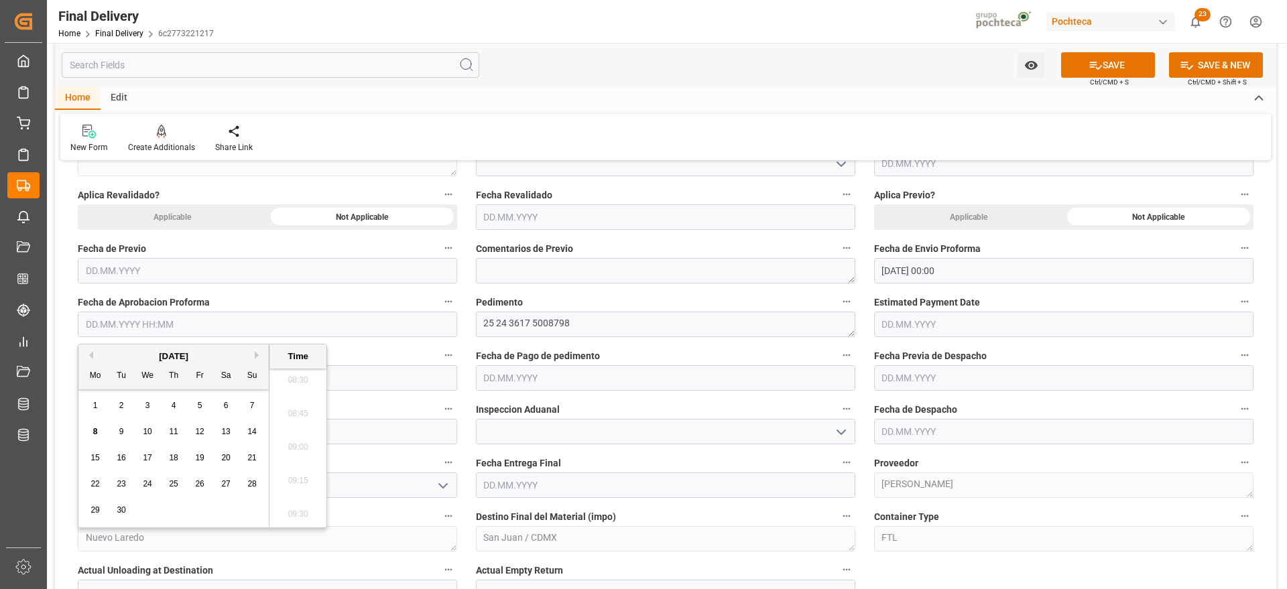
click at [118, 355] on div "[DATE]" at bounding box center [173, 356] width 190 height 13
click at [172, 406] on span "4" at bounding box center [174, 405] width 5 height 9
type input "[DATE] 00:00"
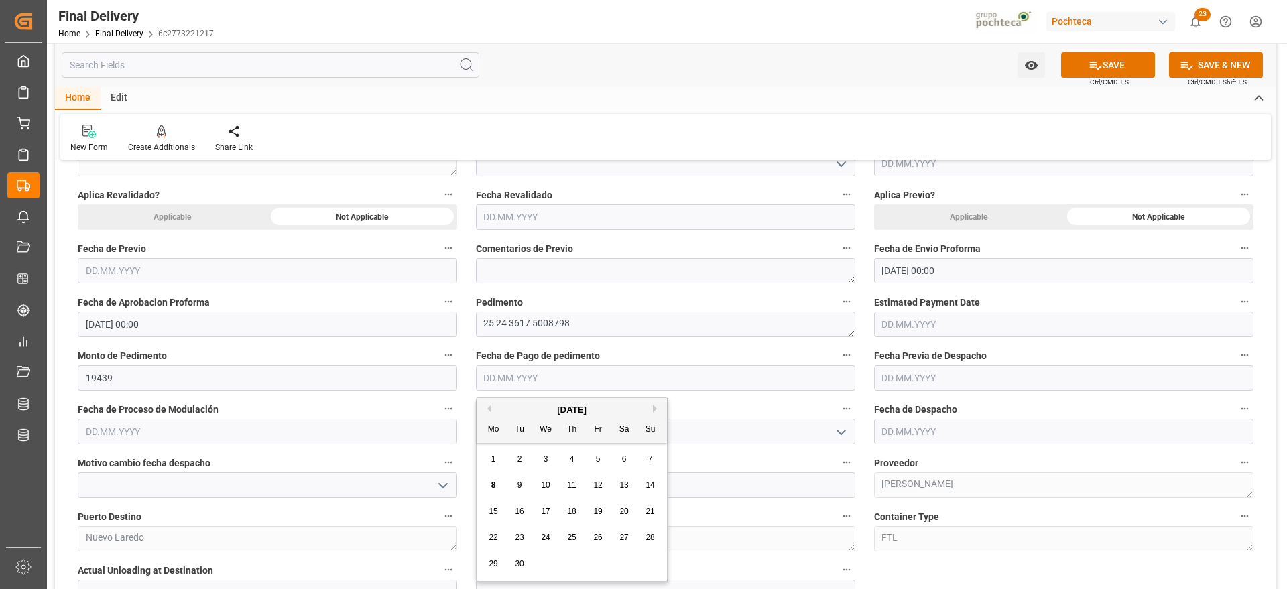
click at [564, 378] on input "text" at bounding box center [665, 377] width 379 height 25
click at [514, 409] on div "[DATE]" at bounding box center [572, 410] width 190 height 13
click at [570, 467] on div "4" at bounding box center [572, 460] width 17 height 16
type input "[DATE]"
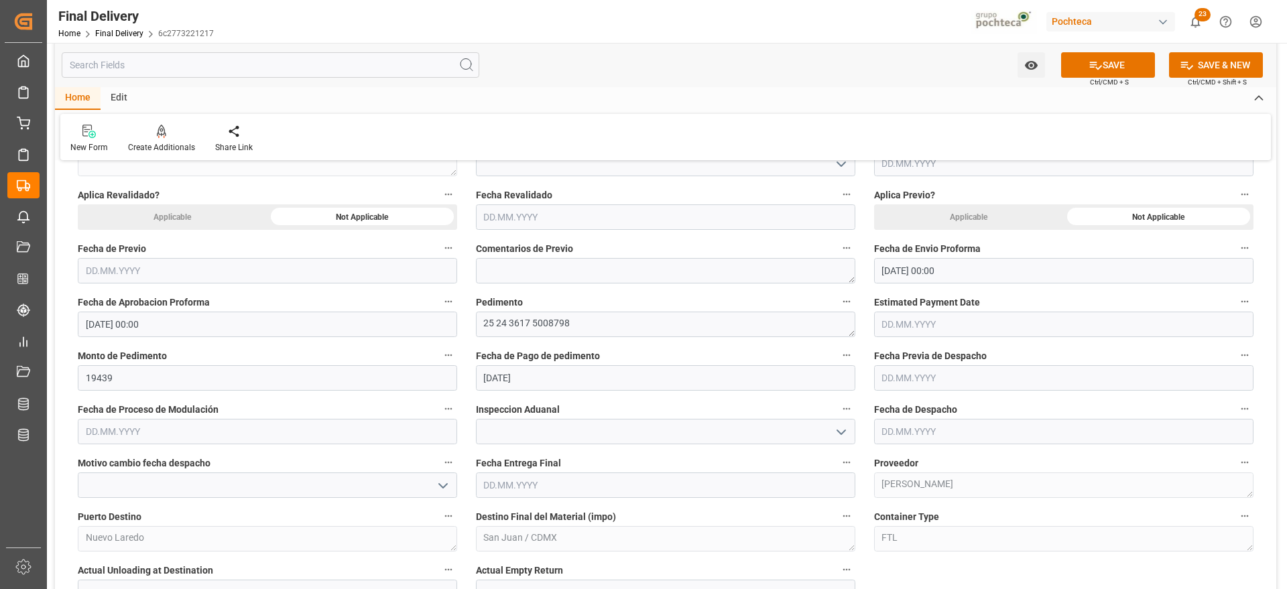
click at [831, 442] on button "open menu" at bounding box center [840, 432] width 20 height 21
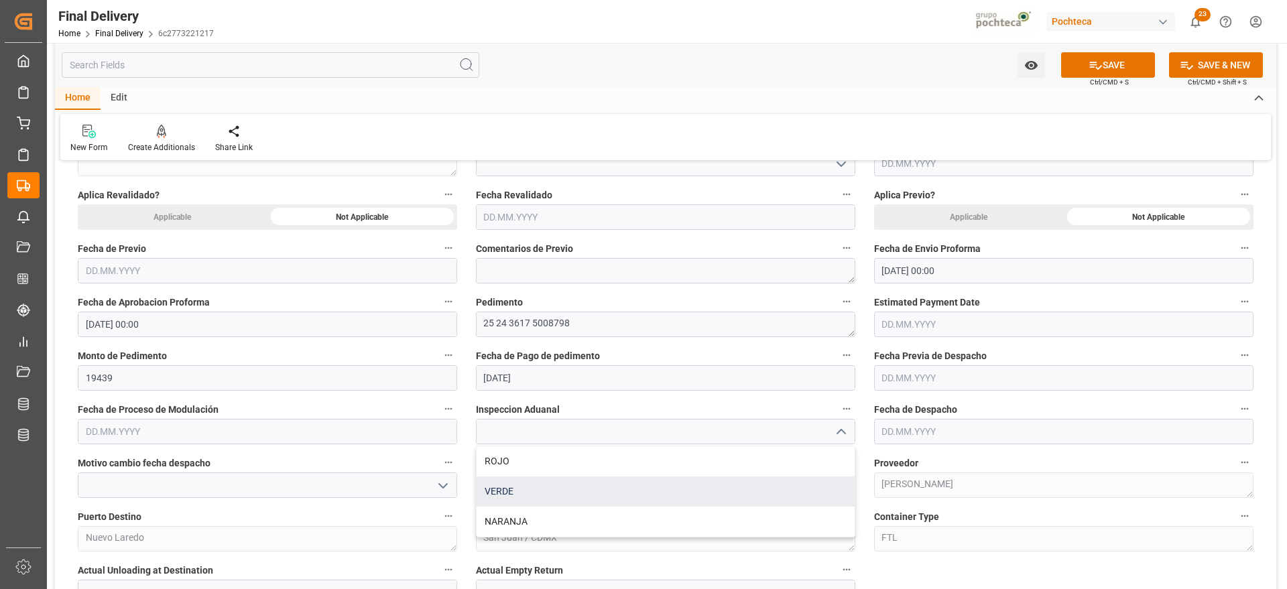
click at [564, 503] on div "VERDE" at bounding box center [666, 492] width 378 height 30
type input "VERDE"
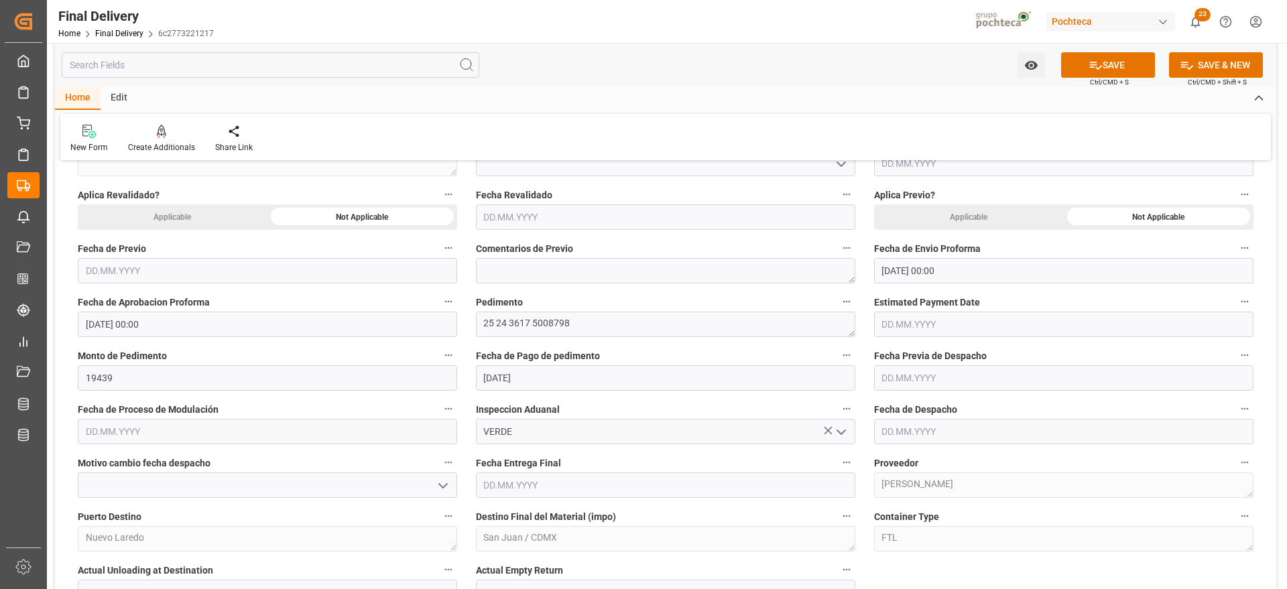
click at [910, 434] on input "text" at bounding box center [1063, 431] width 379 height 25
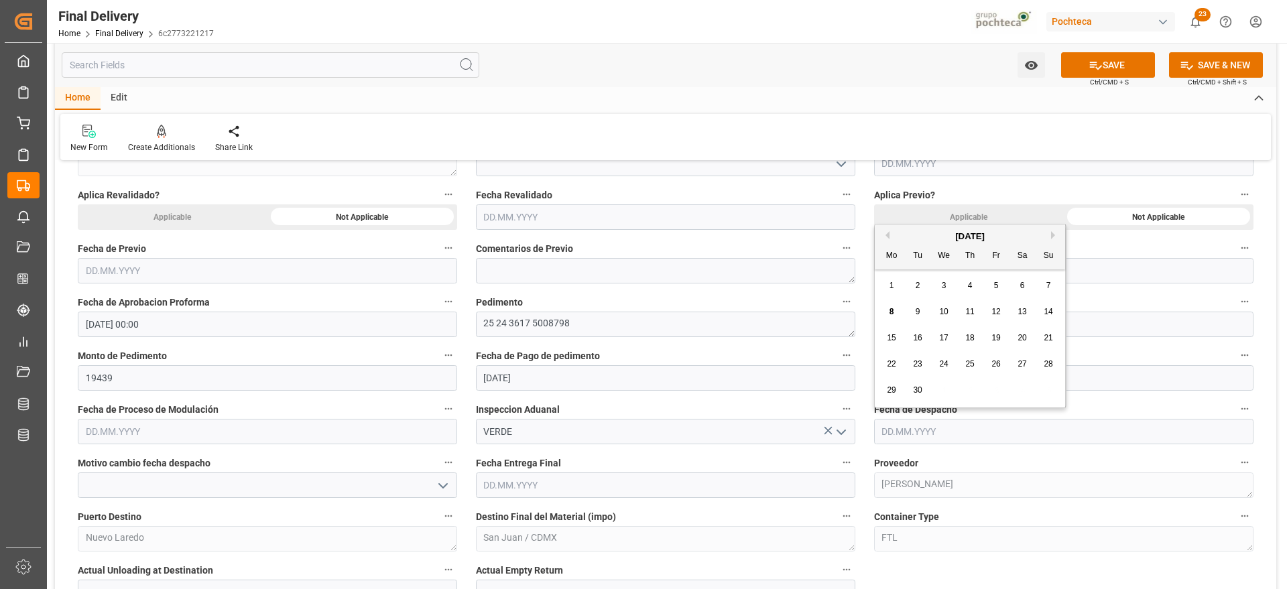
click at [999, 286] on div "5" at bounding box center [996, 286] width 17 height 16
type input "[DATE]"
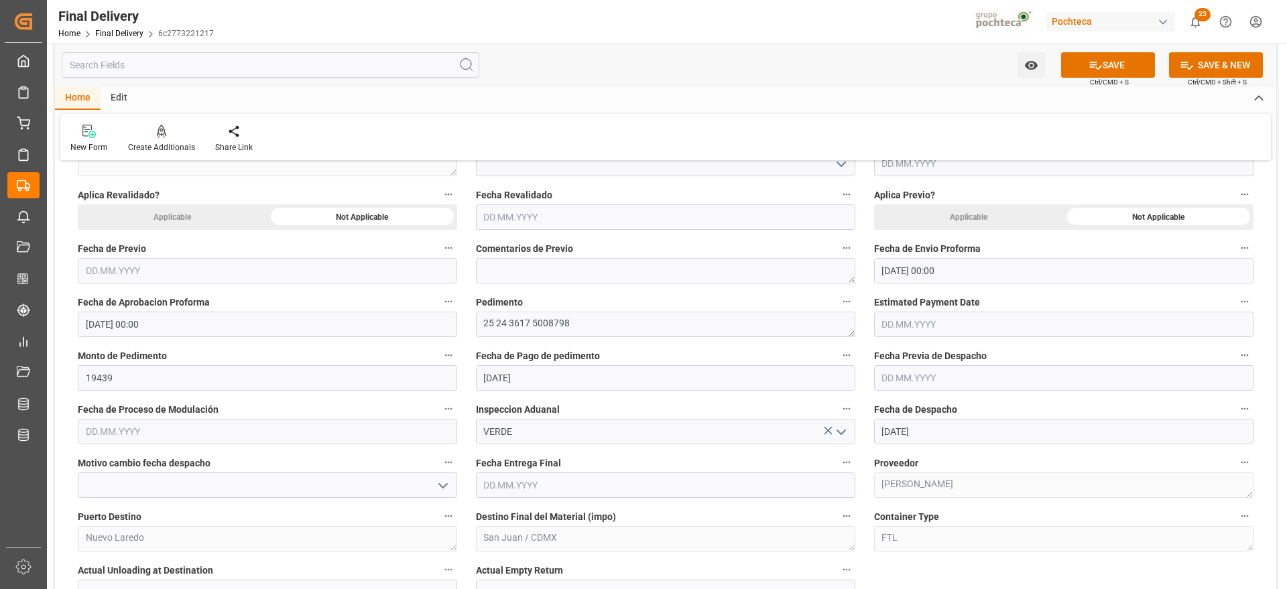
click at [920, 376] on input "text" at bounding box center [1063, 377] width 379 height 25
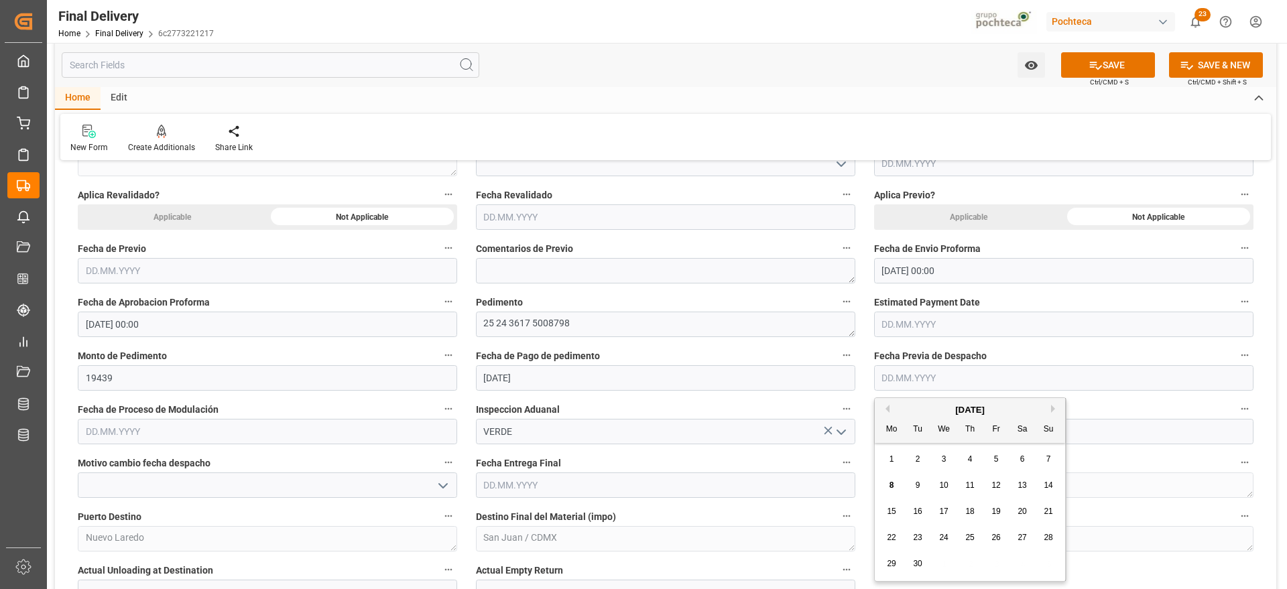
click at [1001, 463] on div "5" at bounding box center [996, 460] width 17 height 16
type input "[DATE]"
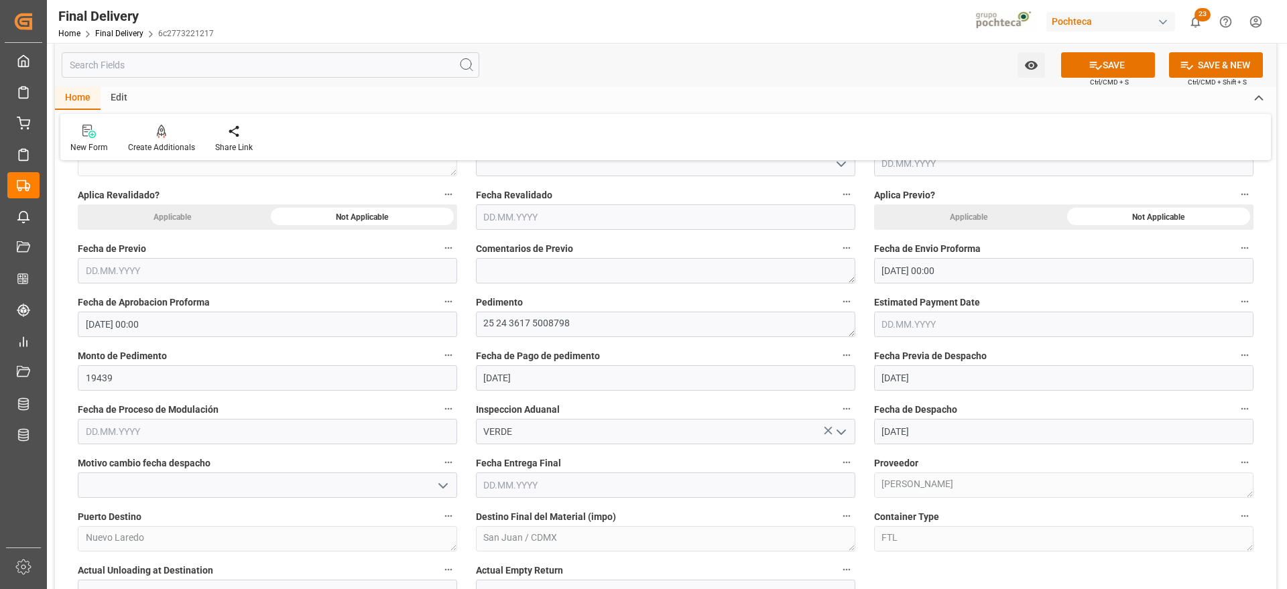
click at [701, 488] on input "text" at bounding box center [665, 485] width 379 height 25
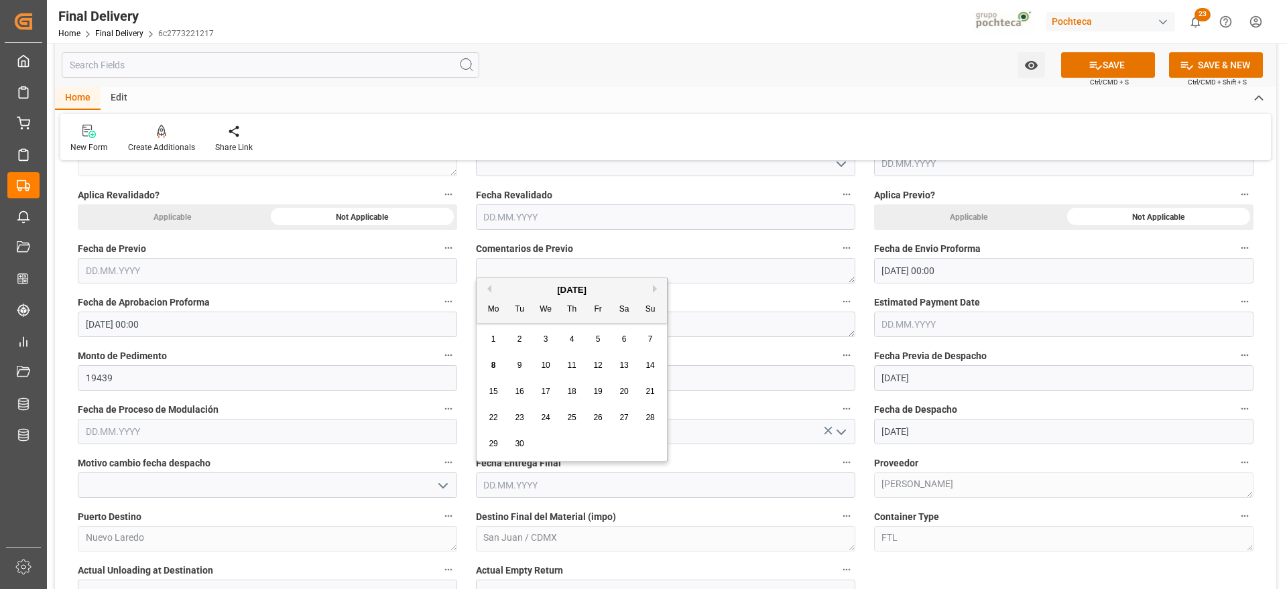
click at [493, 370] on div "8" at bounding box center [493, 366] width 17 height 16
type input "[DATE]"
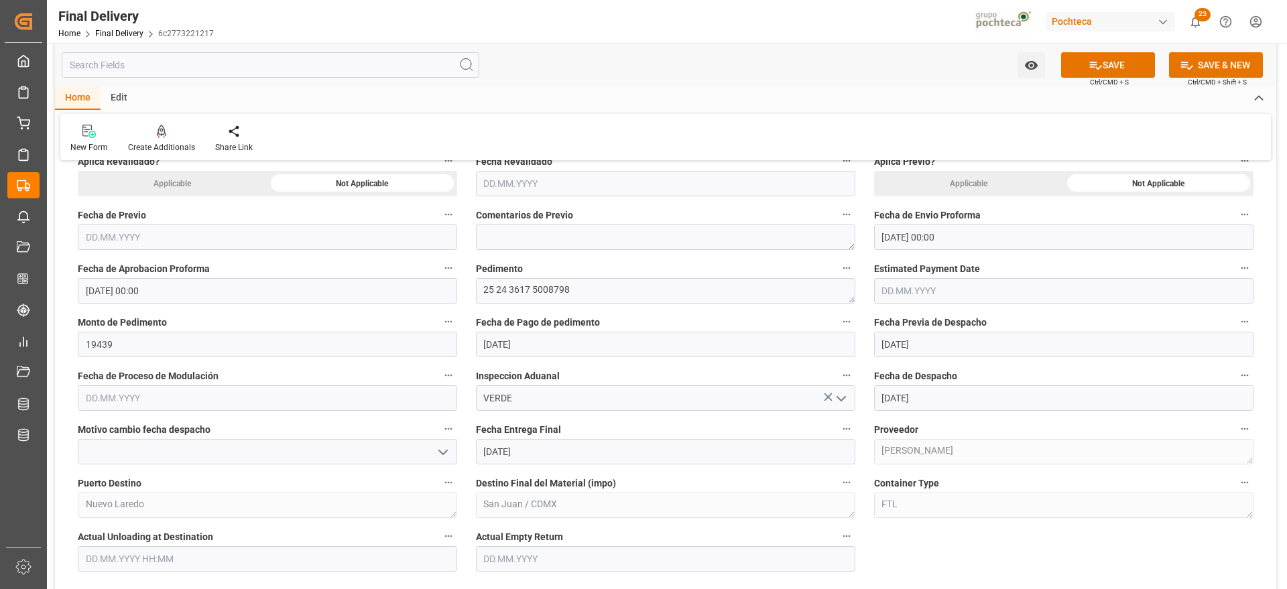
scroll to position [804, 0]
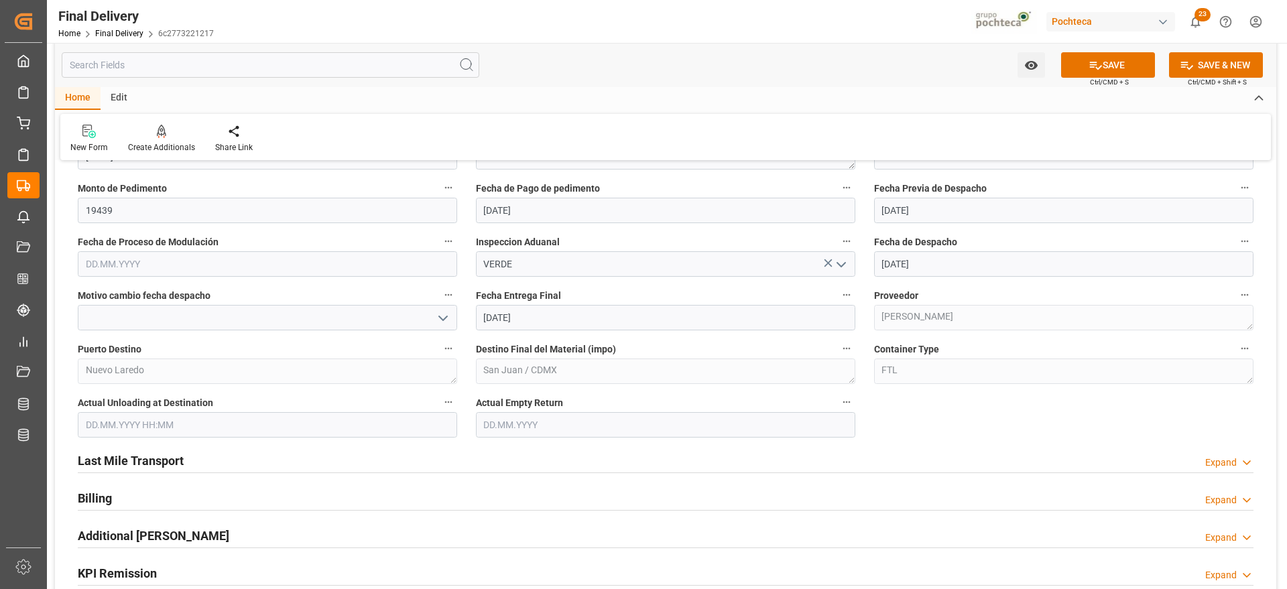
click at [570, 430] on input "text" at bounding box center [665, 424] width 379 height 25
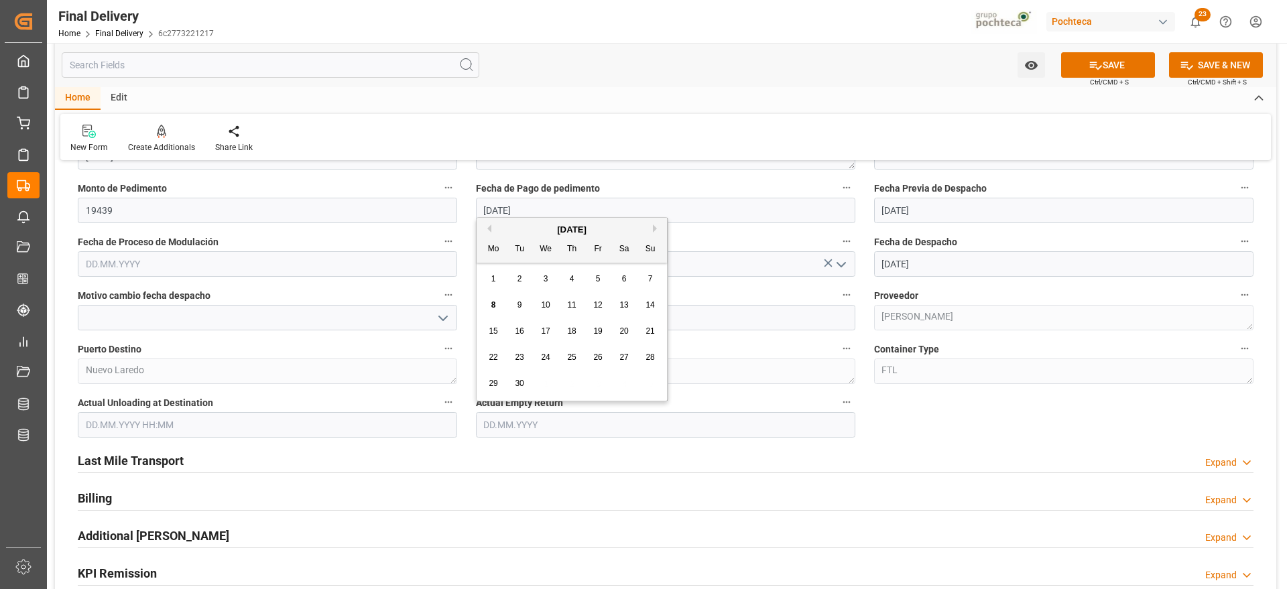
click at [489, 306] on div "8" at bounding box center [493, 306] width 17 height 16
type input "[DATE]"
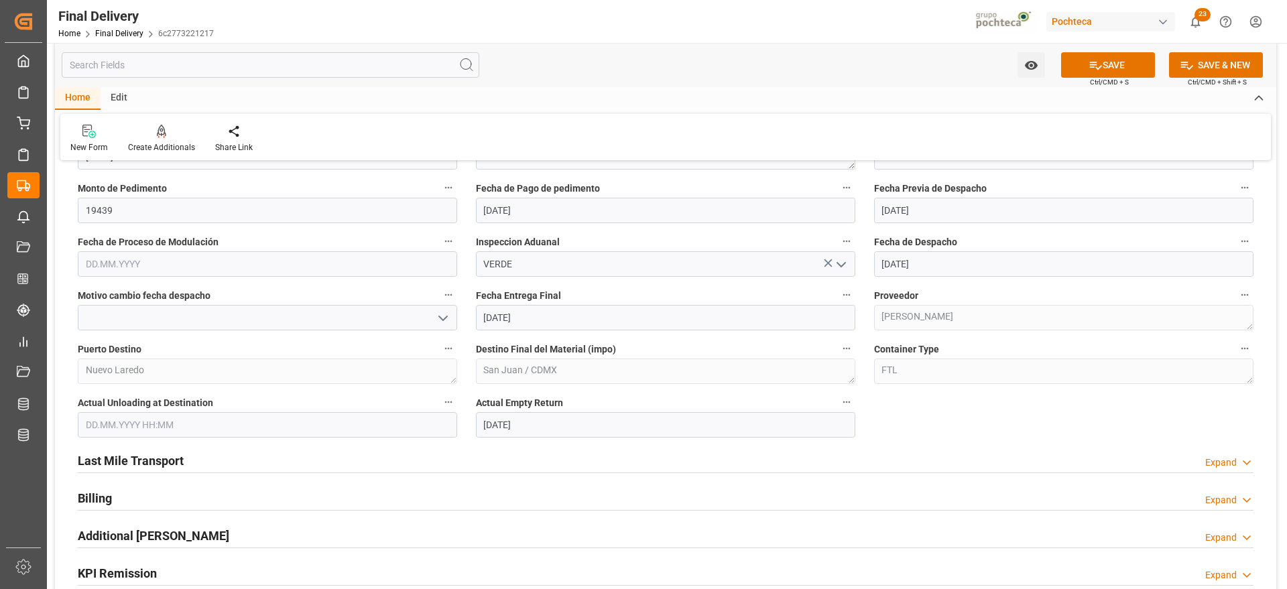
click at [125, 458] on h2 "Last Mile Transport" at bounding box center [131, 461] width 106 height 18
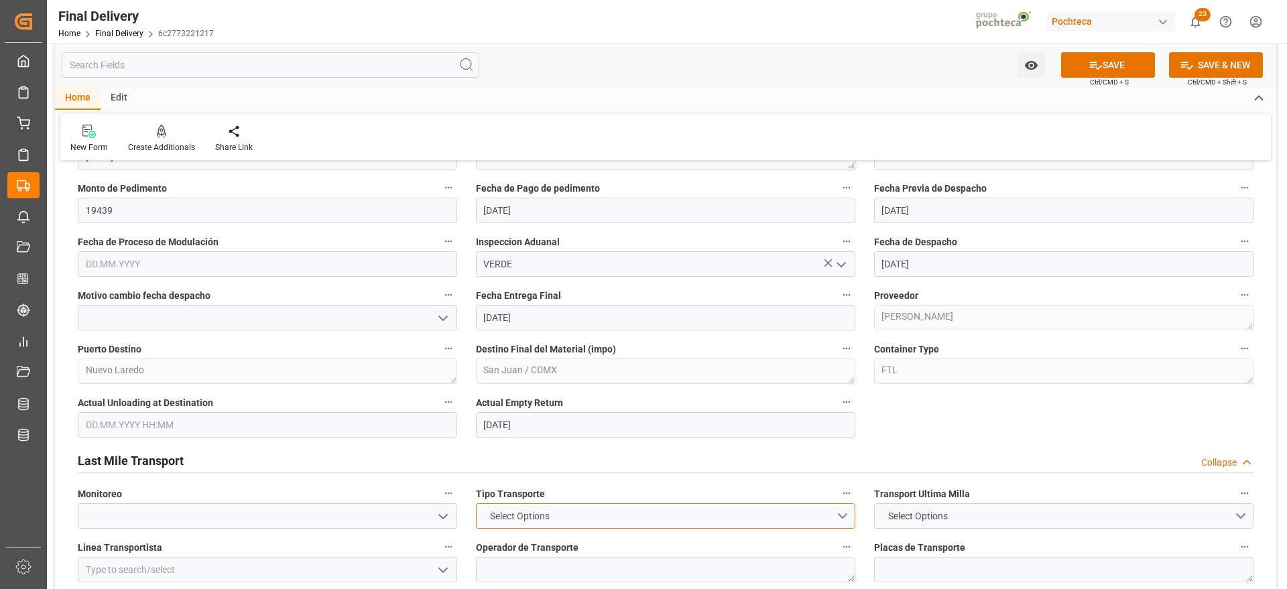
click at [851, 519] on button "Select Options" at bounding box center [665, 515] width 379 height 25
click at [669, 549] on div "FTL" at bounding box center [666, 548] width 378 height 28
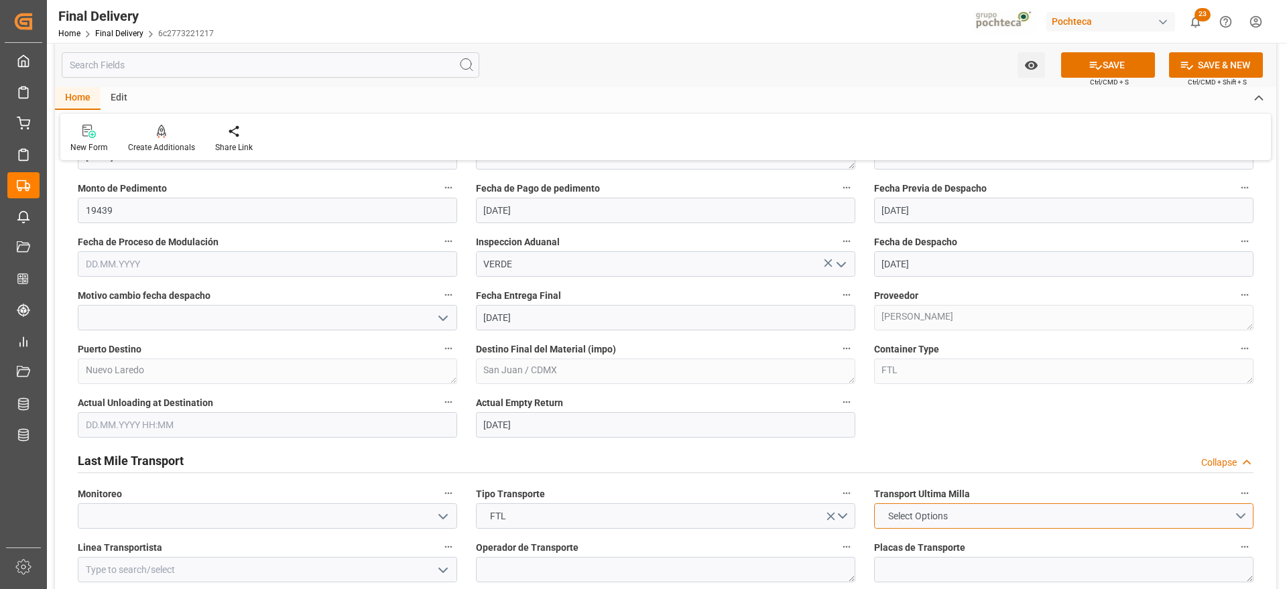
click at [929, 513] on span "Select Options" at bounding box center [918, 517] width 73 height 14
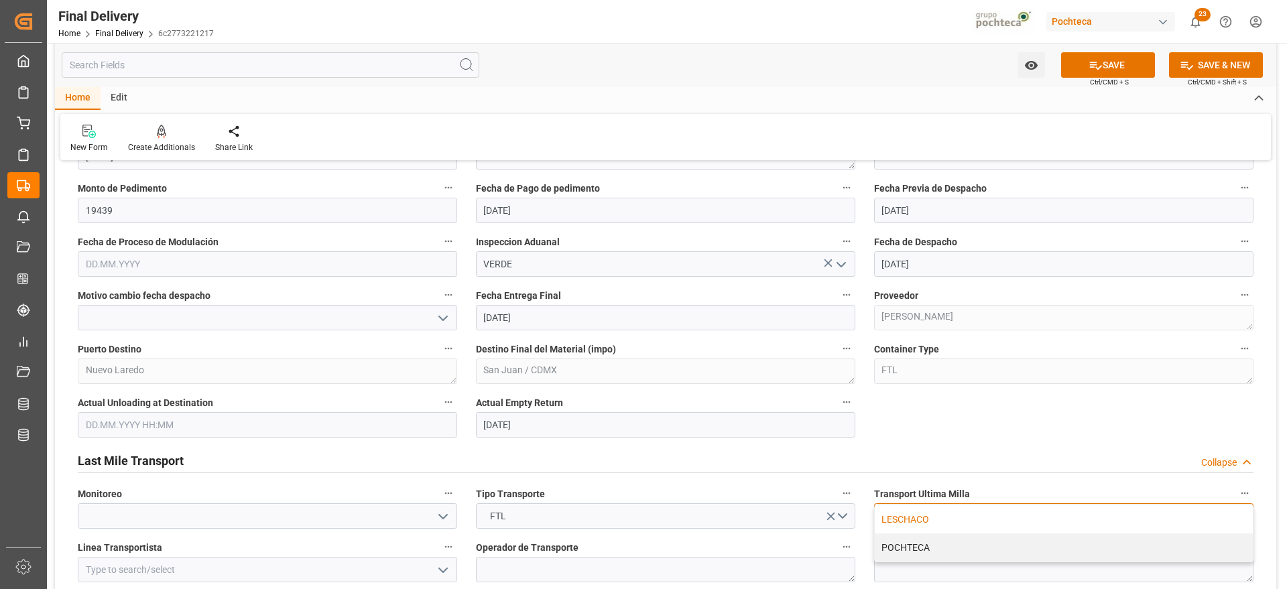
click at [918, 516] on div "LESCHACO" at bounding box center [1064, 519] width 378 height 28
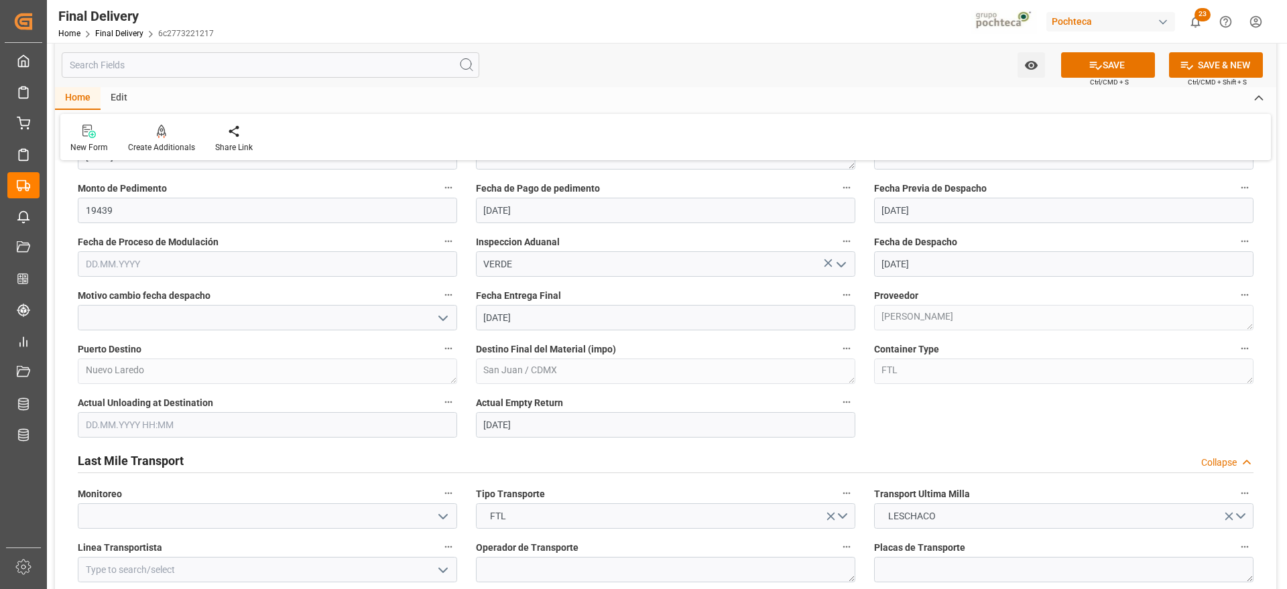
click at [1042, 485] on label "Transport Ultima Milla" at bounding box center [1063, 494] width 379 height 19
click at [1236, 485] on button "Transport Ultima Milla" at bounding box center [1244, 493] width 17 height 17
click at [1266, 574] on div at bounding box center [643, 294] width 1287 height 589
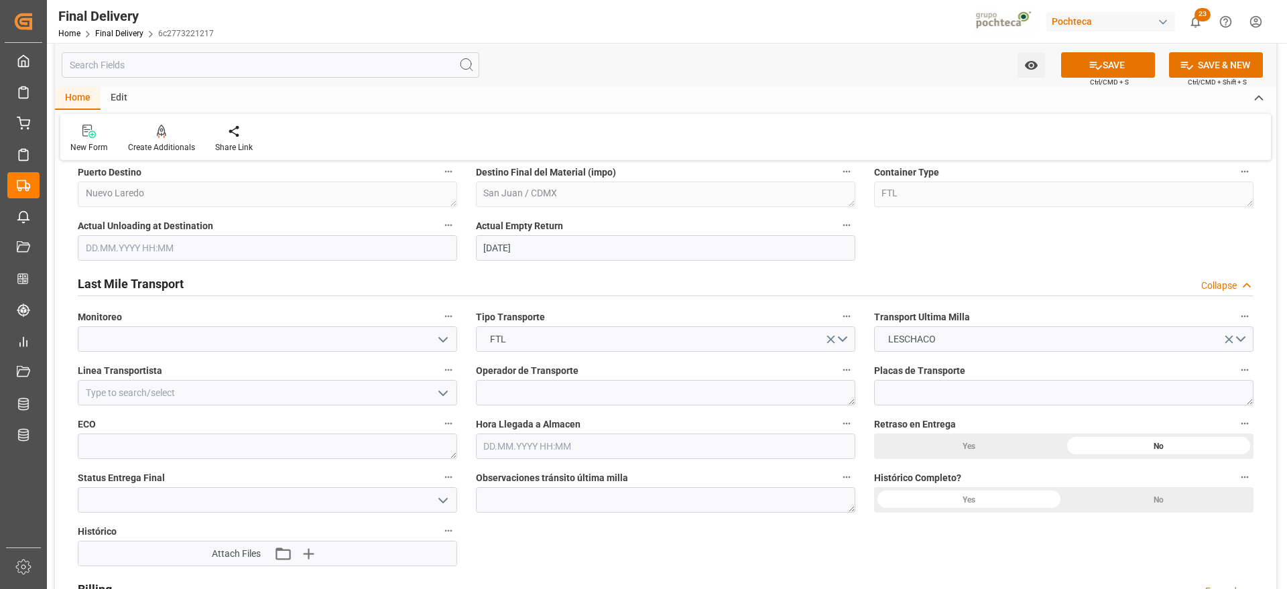
scroll to position [1006, 0]
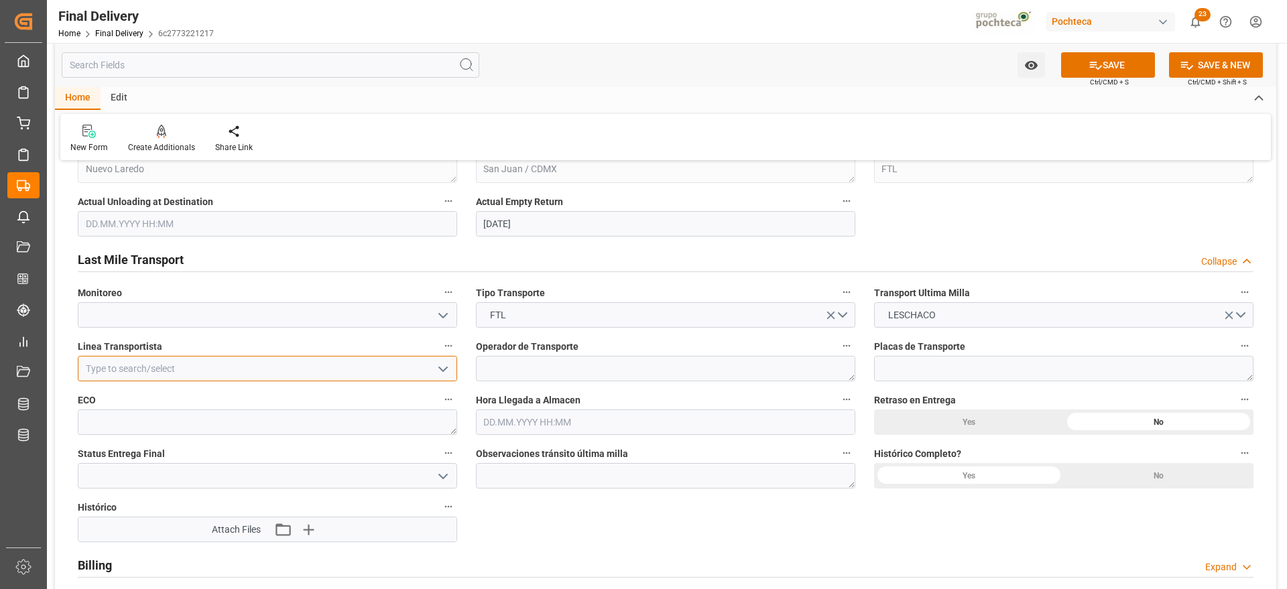
click at [253, 377] on input at bounding box center [267, 368] width 379 height 25
click at [117, 406] on div "FEMA" at bounding box center [267, 398] width 378 height 30
type input "FEMA"
click at [310, 532] on icon "button" at bounding box center [307, 529] width 21 height 21
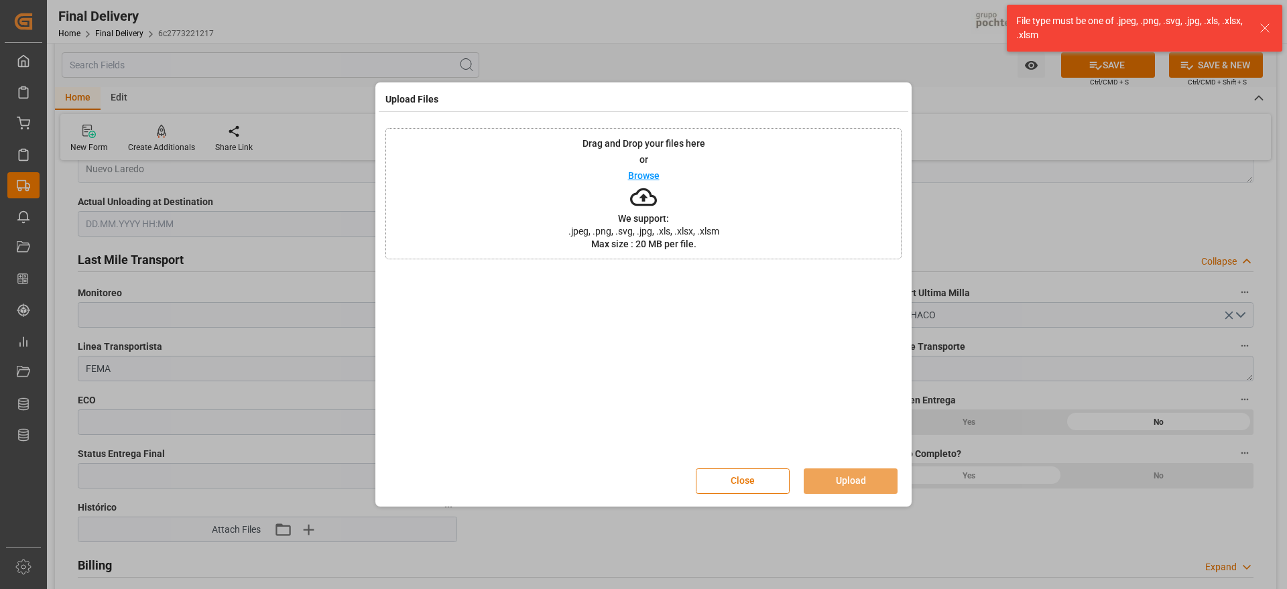
click at [741, 479] on button "Close" at bounding box center [743, 481] width 94 height 25
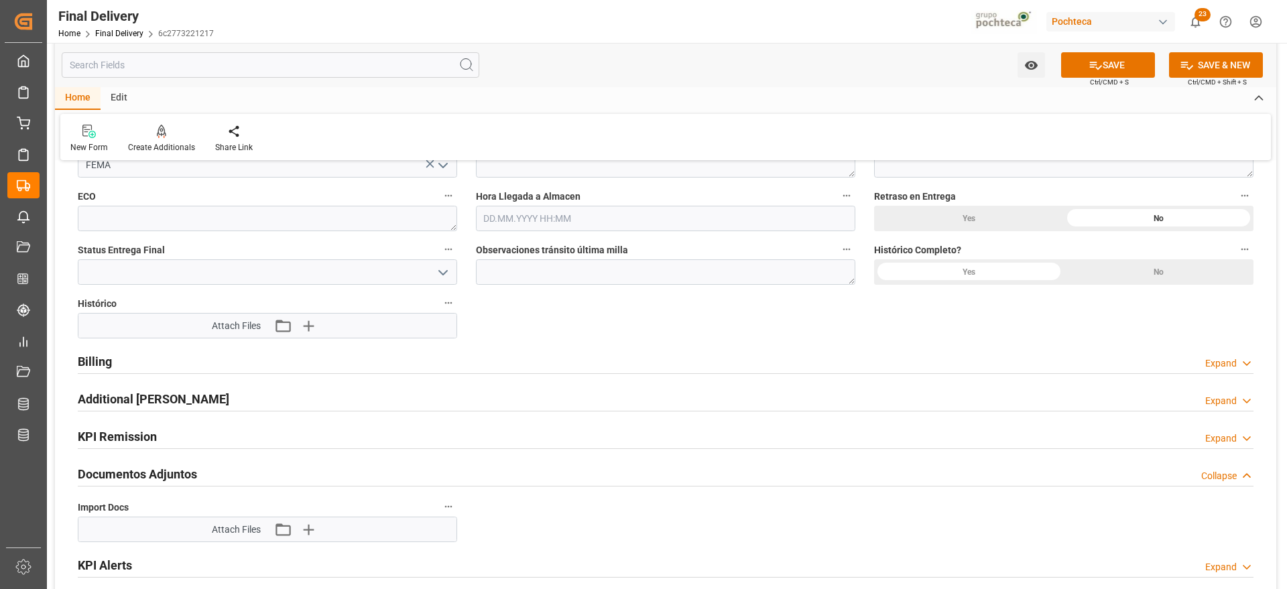
scroll to position [1408, 0]
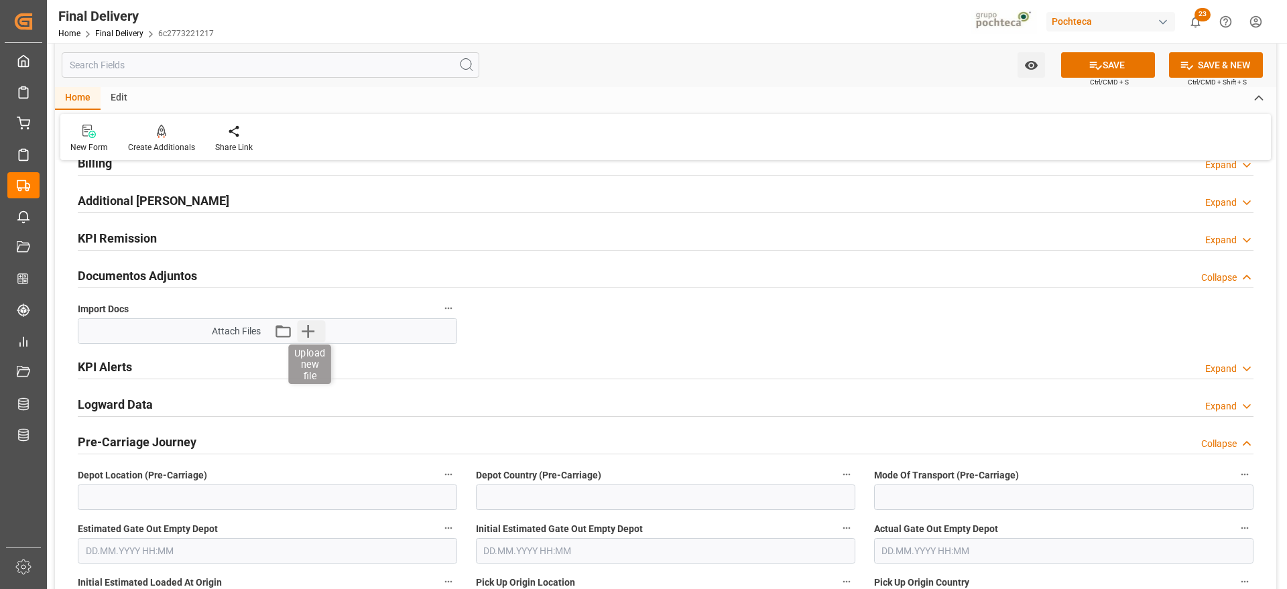
click at [304, 334] on icon "button" at bounding box center [307, 330] width 21 height 21
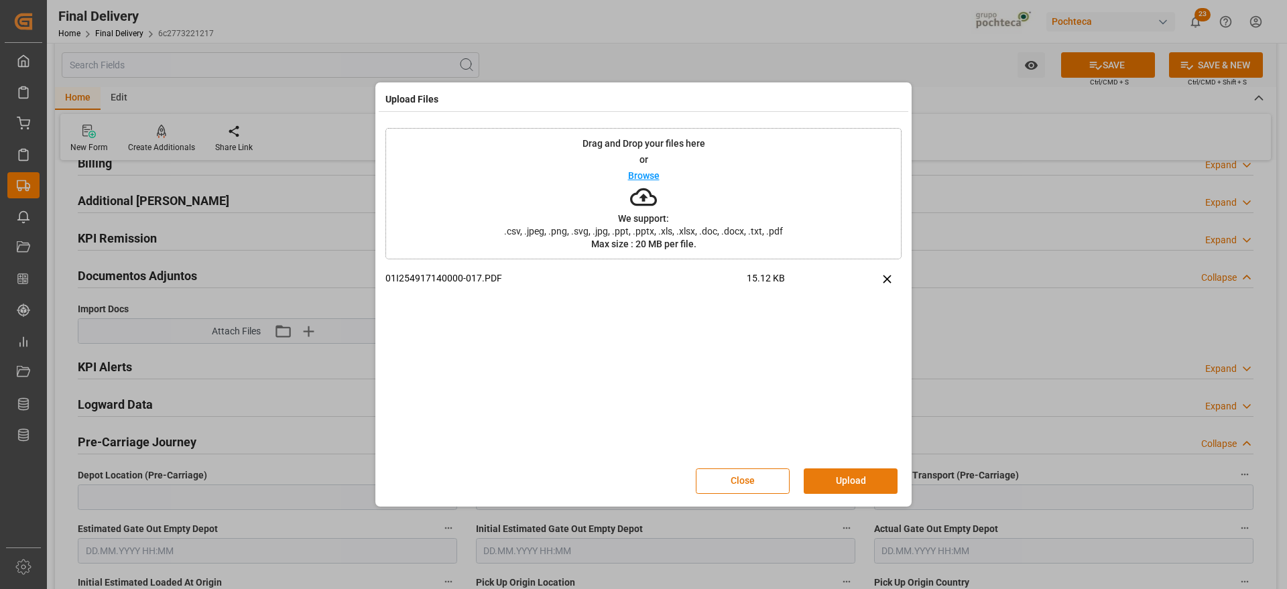
click at [861, 476] on button "Upload" at bounding box center [851, 481] width 94 height 25
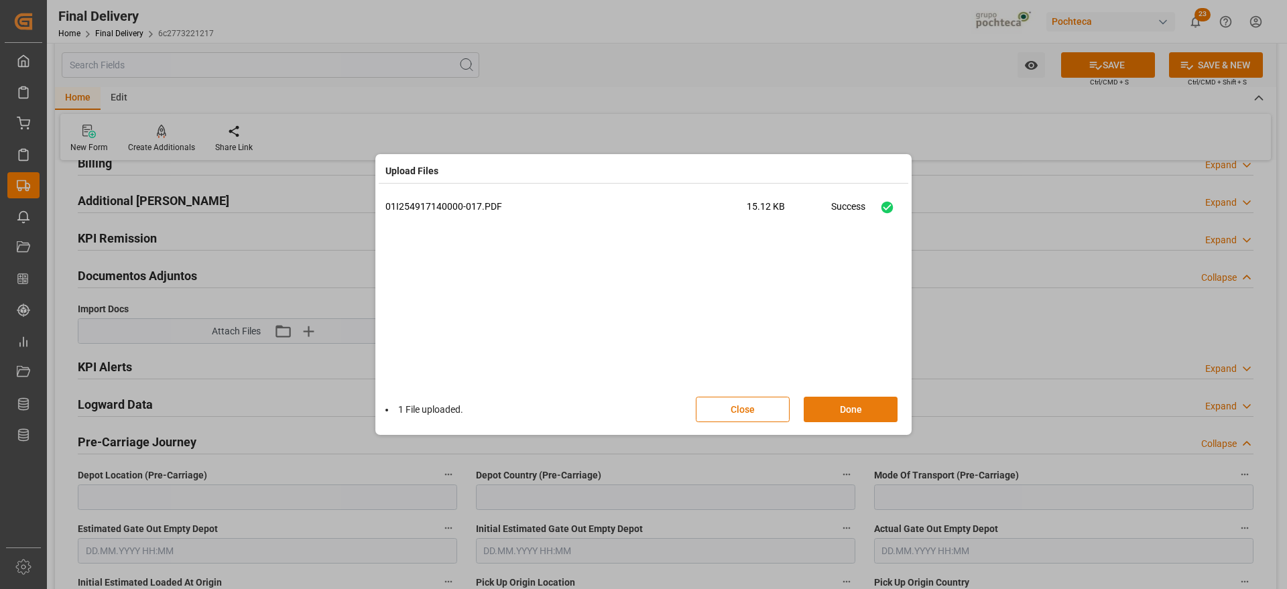
click at [843, 404] on button "Done" at bounding box center [851, 409] width 94 height 25
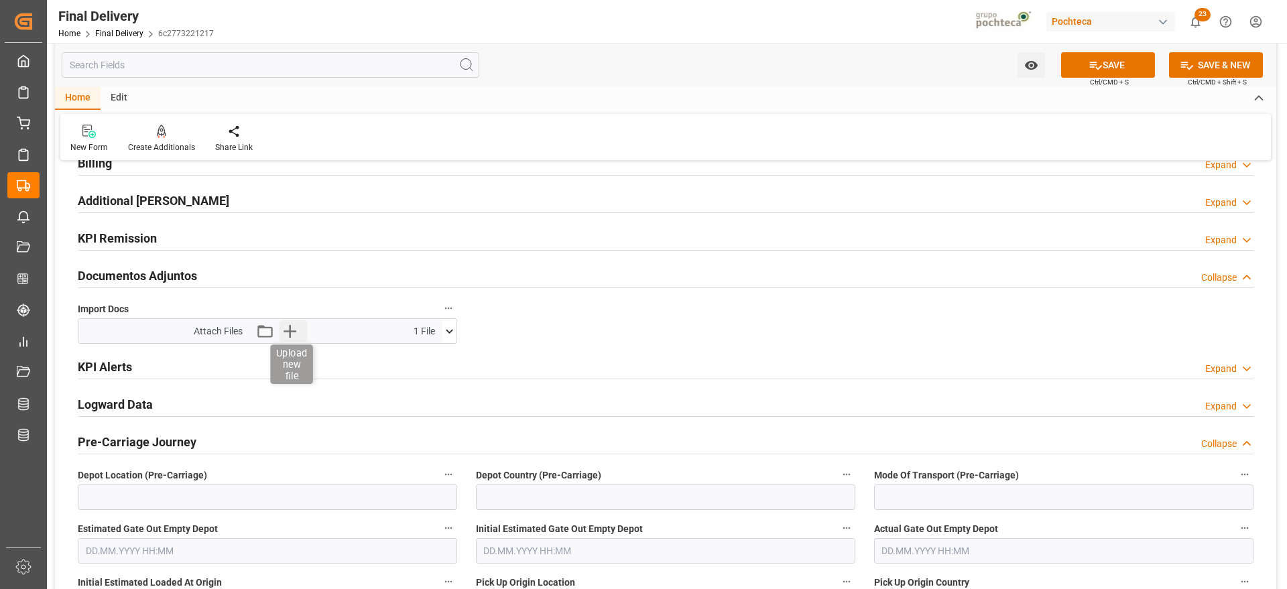
click at [293, 326] on icon "button" at bounding box center [290, 330] width 21 height 21
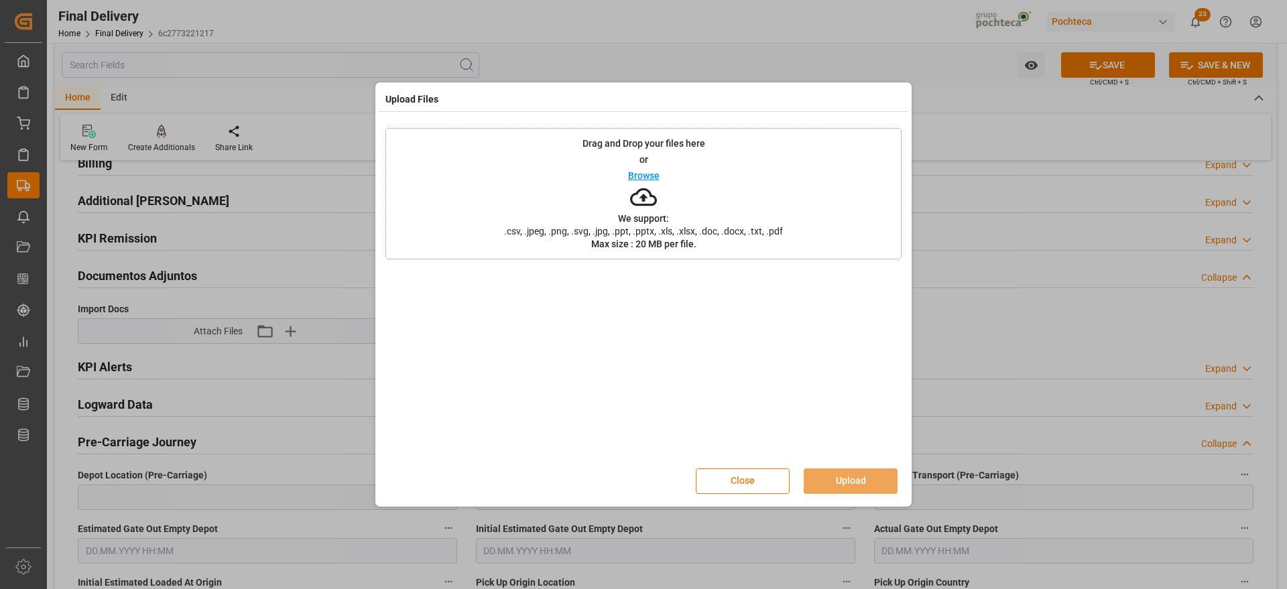
click at [747, 488] on button "Close" at bounding box center [743, 481] width 94 height 25
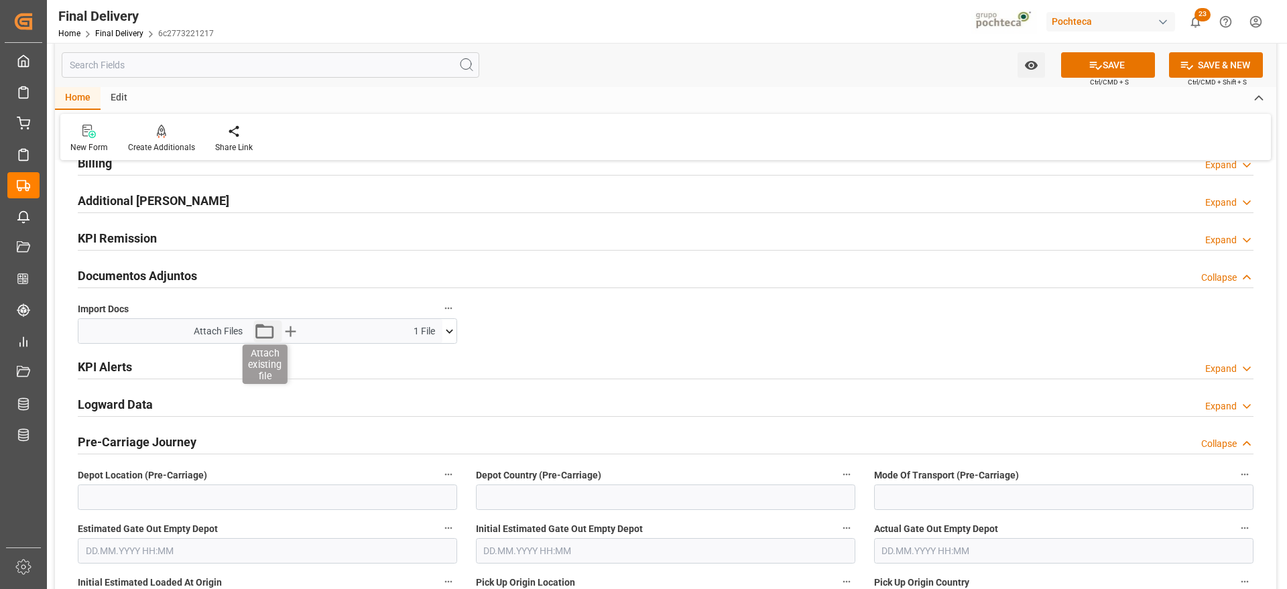
click at [272, 331] on icon "button" at bounding box center [265, 331] width 18 height 15
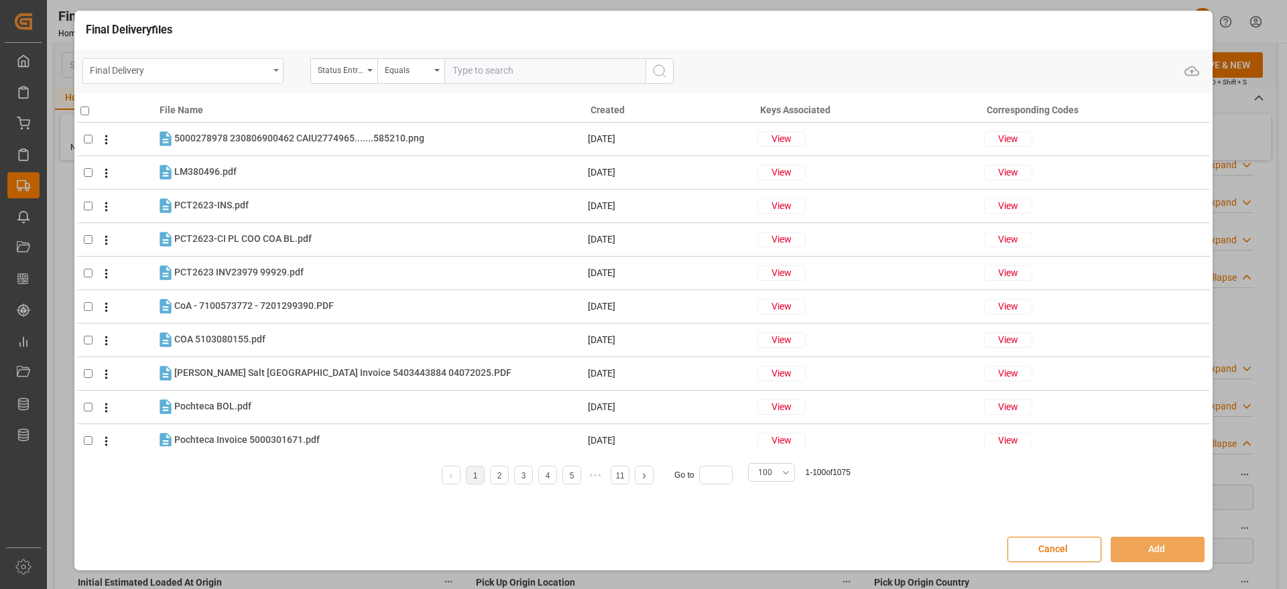
click at [279, 74] on div "Final Delivery" at bounding box center [182, 70] width 201 height 25
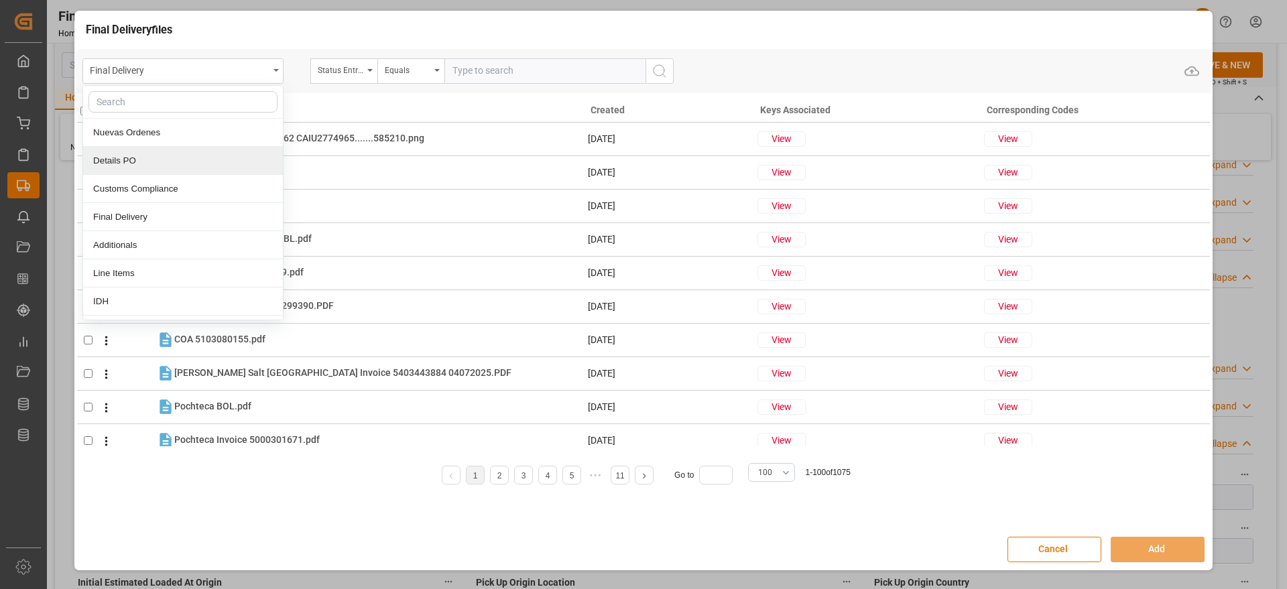
click at [153, 156] on div "Details PO" at bounding box center [183, 161] width 200 height 28
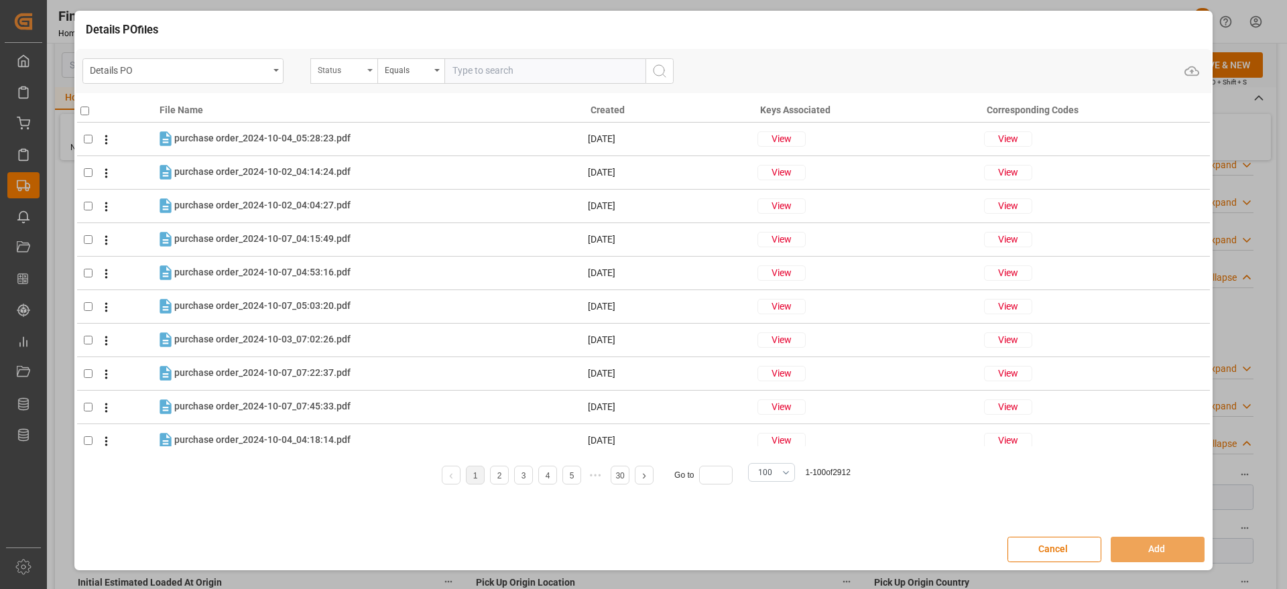
click at [373, 73] on div "Status" at bounding box center [343, 70] width 67 height 25
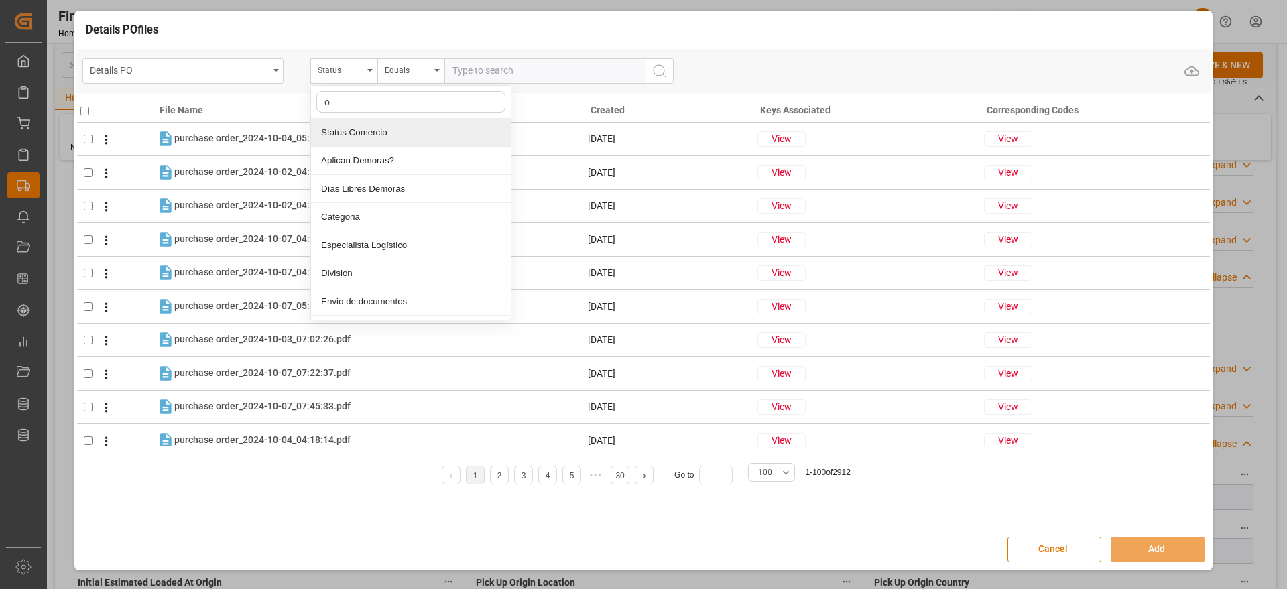
type input "or"
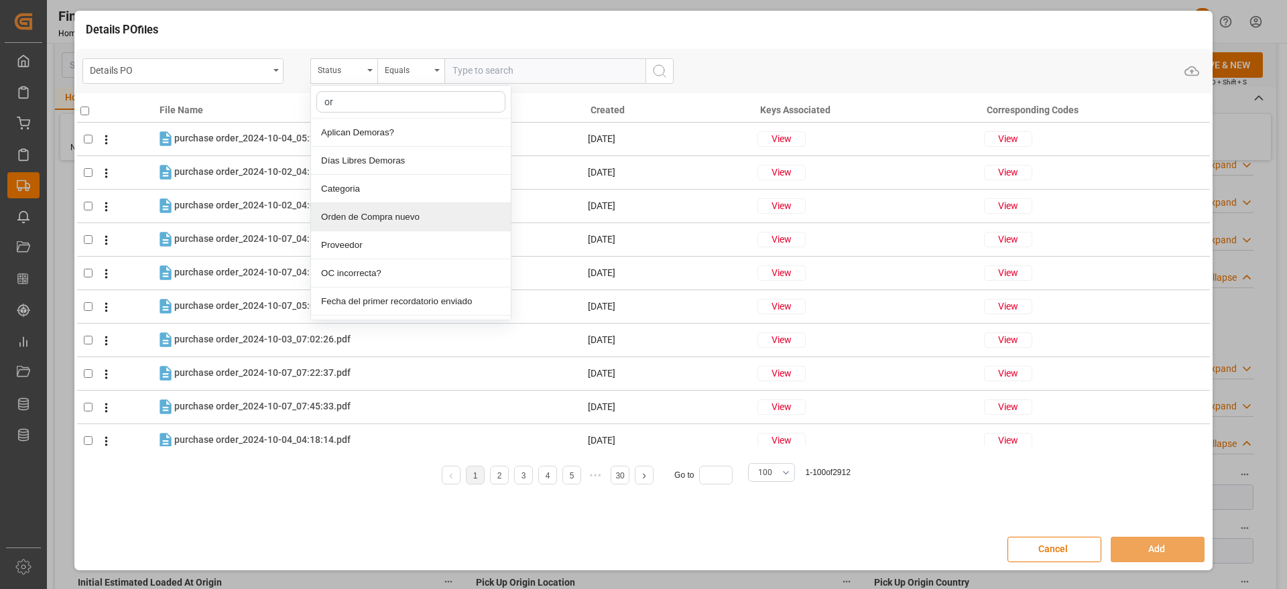
click at [369, 217] on div "Orden de Compra nuevo" at bounding box center [411, 217] width 200 height 28
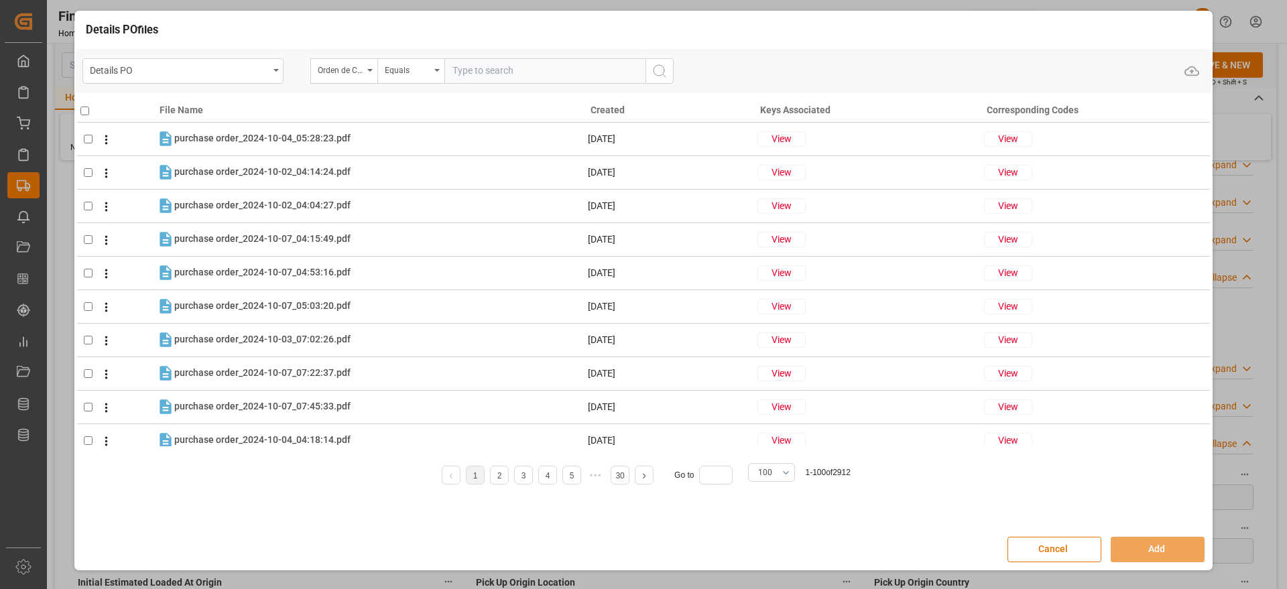
click at [501, 73] on input "text" at bounding box center [544, 70] width 201 height 25
paste input "5000306341"
type input "5000306341"
click at [655, 68] on icon "search button" at bounding box center [660, 71] width 16 height 16
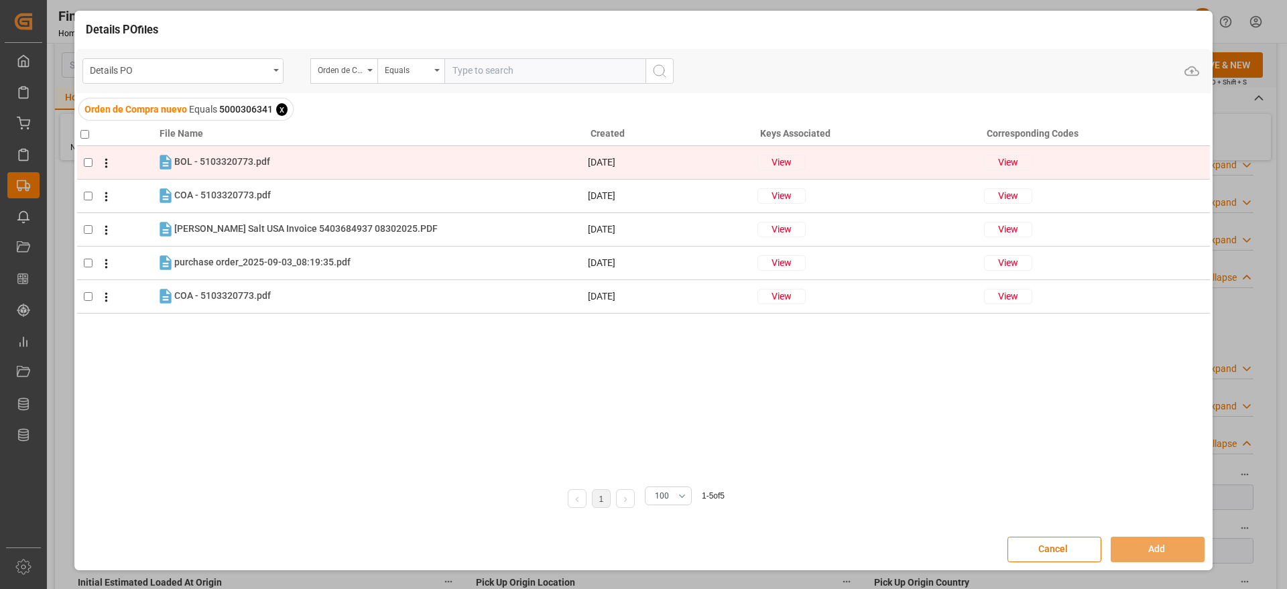
click at [86, 162] on input "checkbox" at bounding box center [88, 162] width 9 height 9
checkbox input "true"
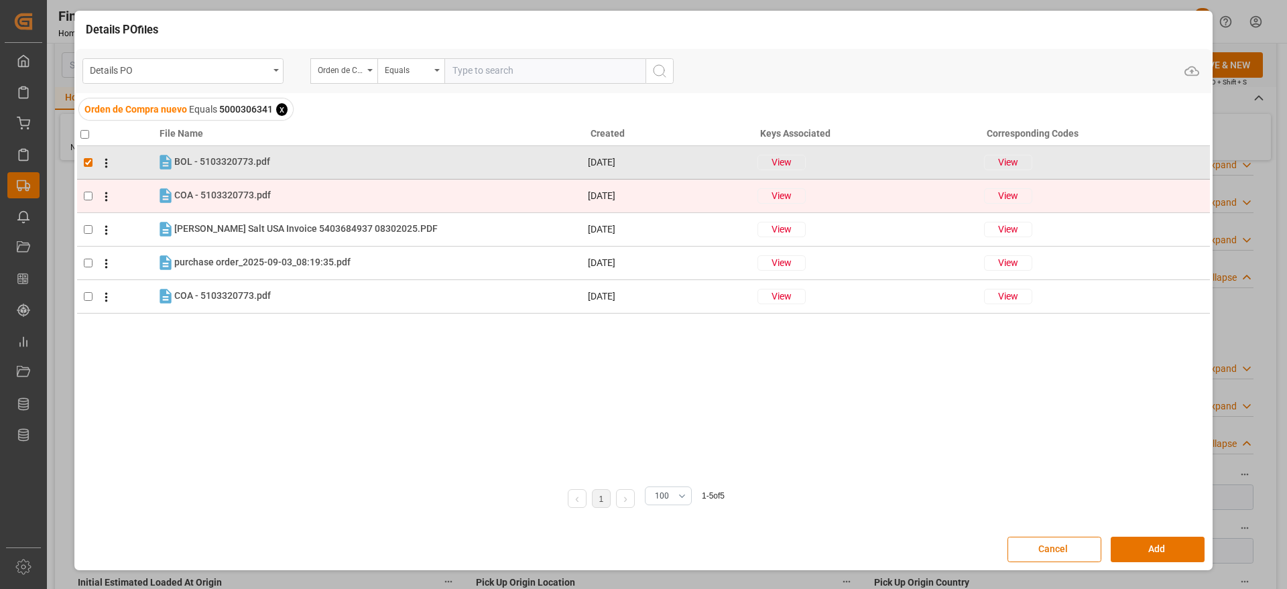
click at [90, 200] on input "checkbox" at bounding box center [88, 196] width 9 height 9
checkbox input "true"
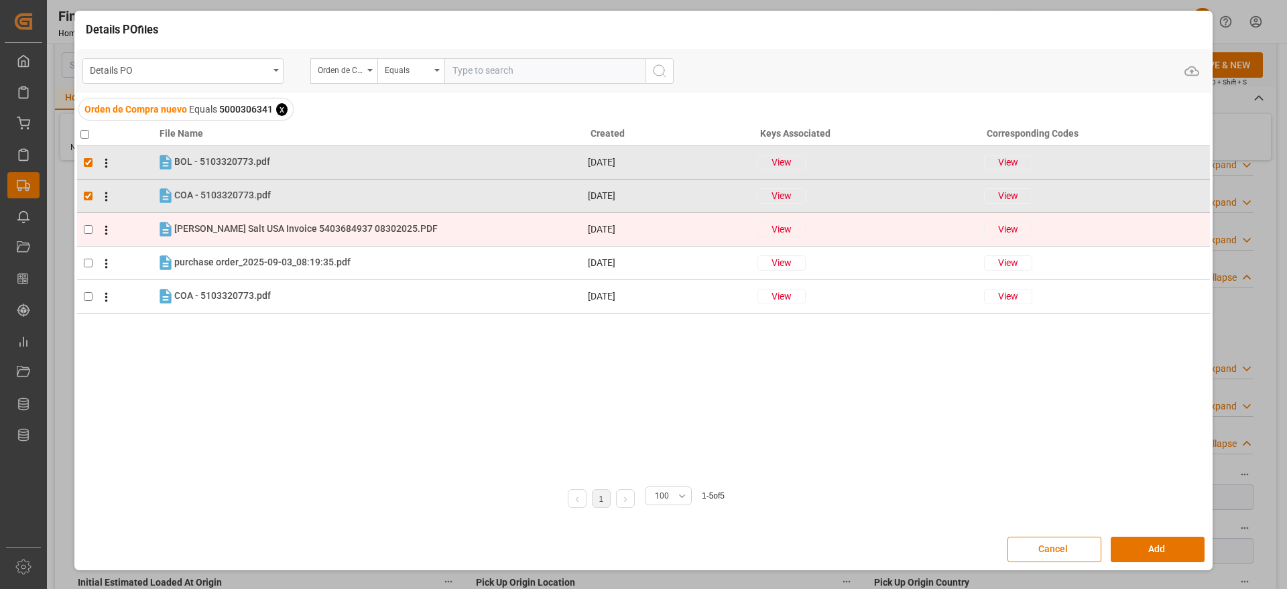
click at [89, 231] on input "checkbox" at bounding box center [88, 229] width 9 height 9
checkbox input "true"
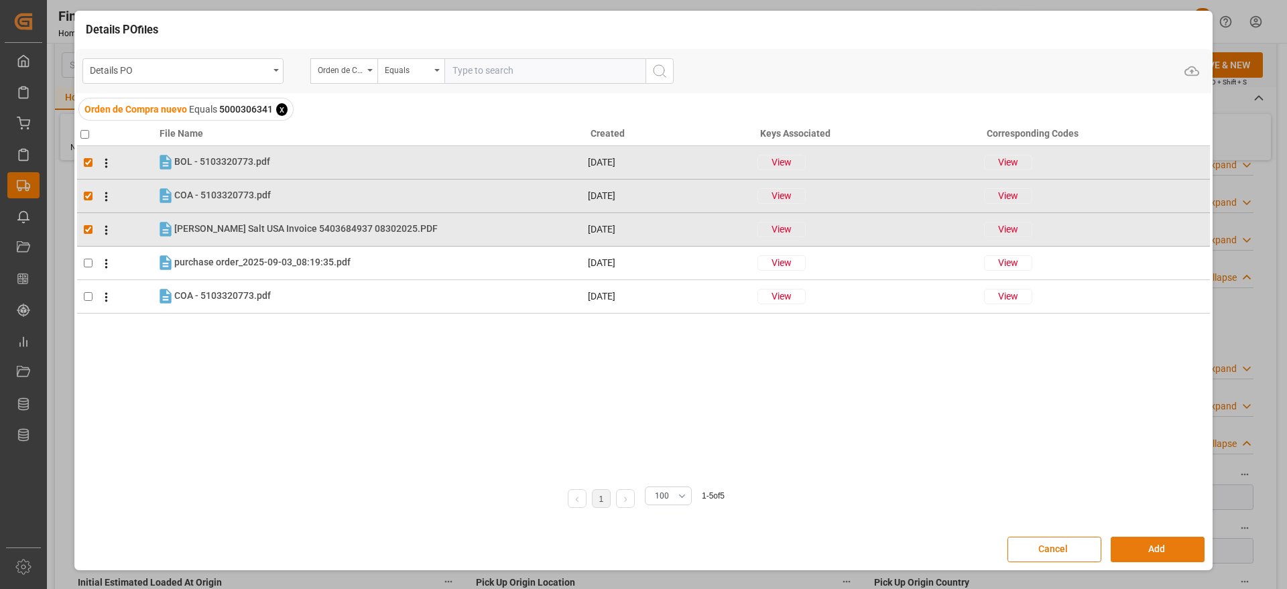
click at [1194, 562] on button "Add" at bounding box center [1158, 549] width 94 height 25
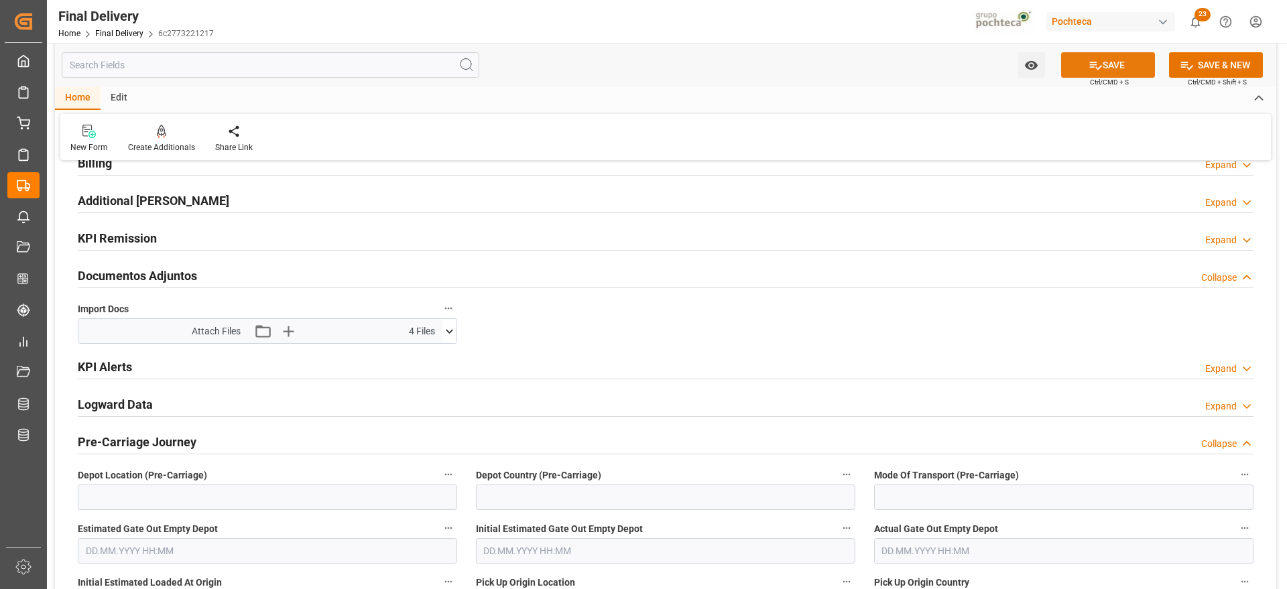
click at [1127, 59] on button "SAVE" at bounding box center [1108, 64] width 94 height 25
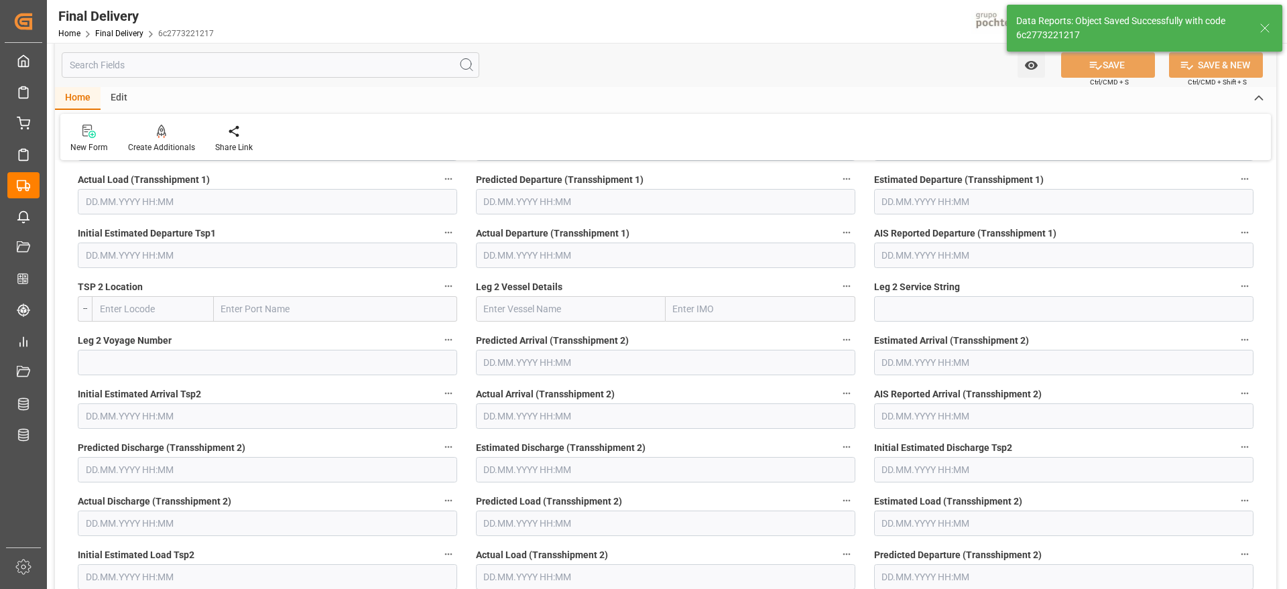
scroll to position [163, 0]
